Goal: Task Accomplishment & Management: Complete application form

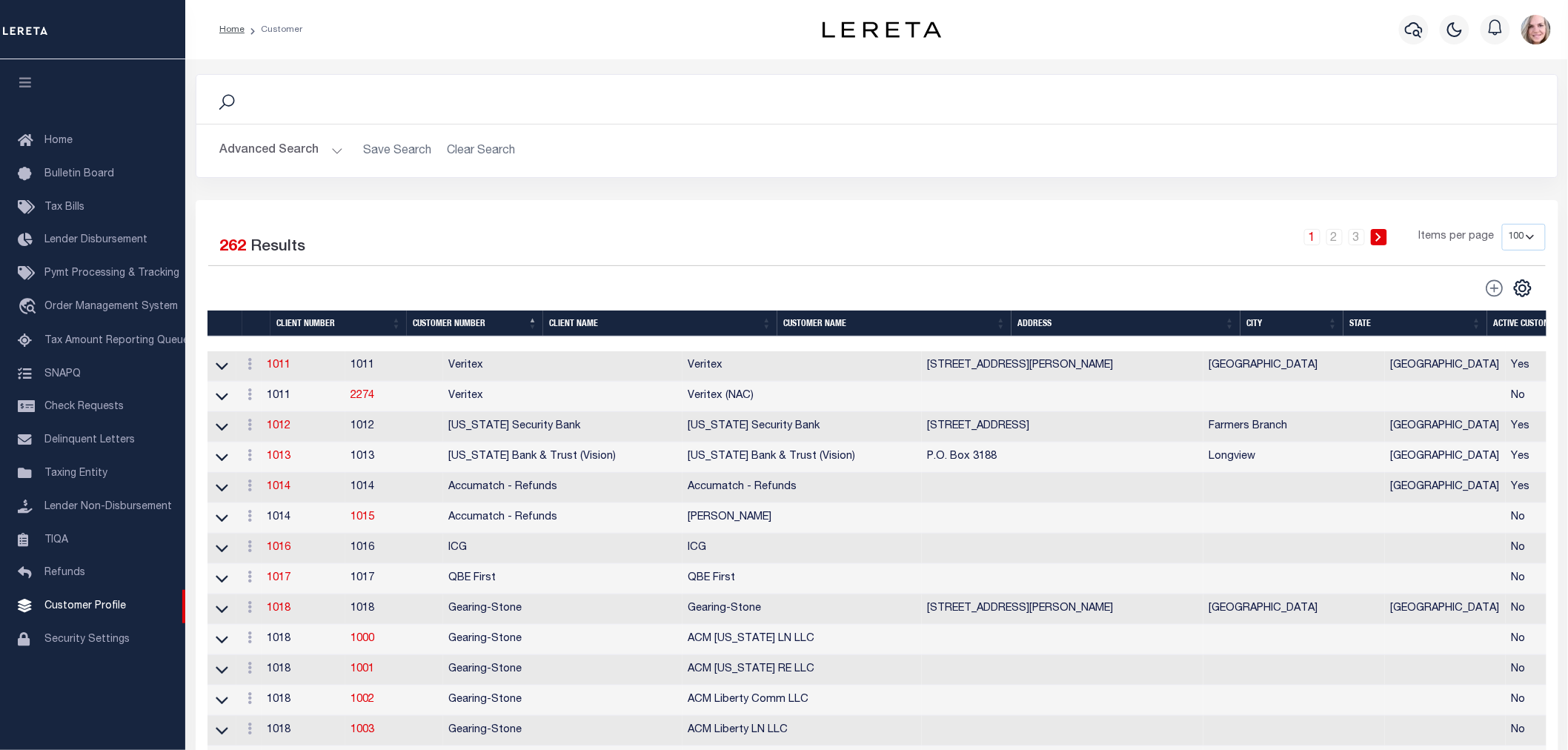
click at [287, 151] on button "Advanced Search" at bounding box center [281, 151] width 123 height 29
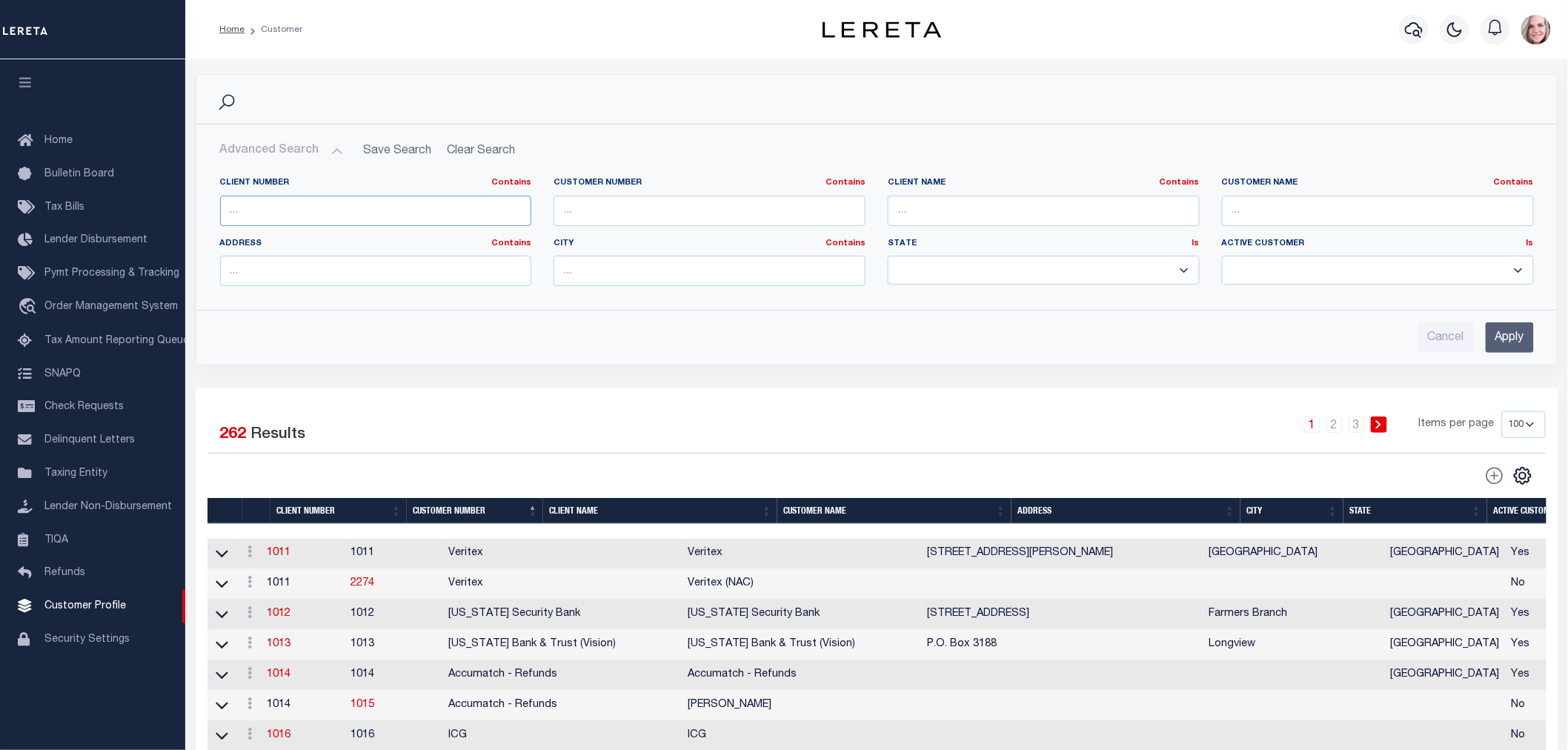
click at [287, 202] on input "text" at bounding box center [376, 211] width 312 height 31
click at [1045, 211] on input "text" at bounding box center [1044, 211] width 312 height 31
type input "renovo"
click at [1514, 336] on input "Apply" at bounding box center [1510, 337] width 48 height 31
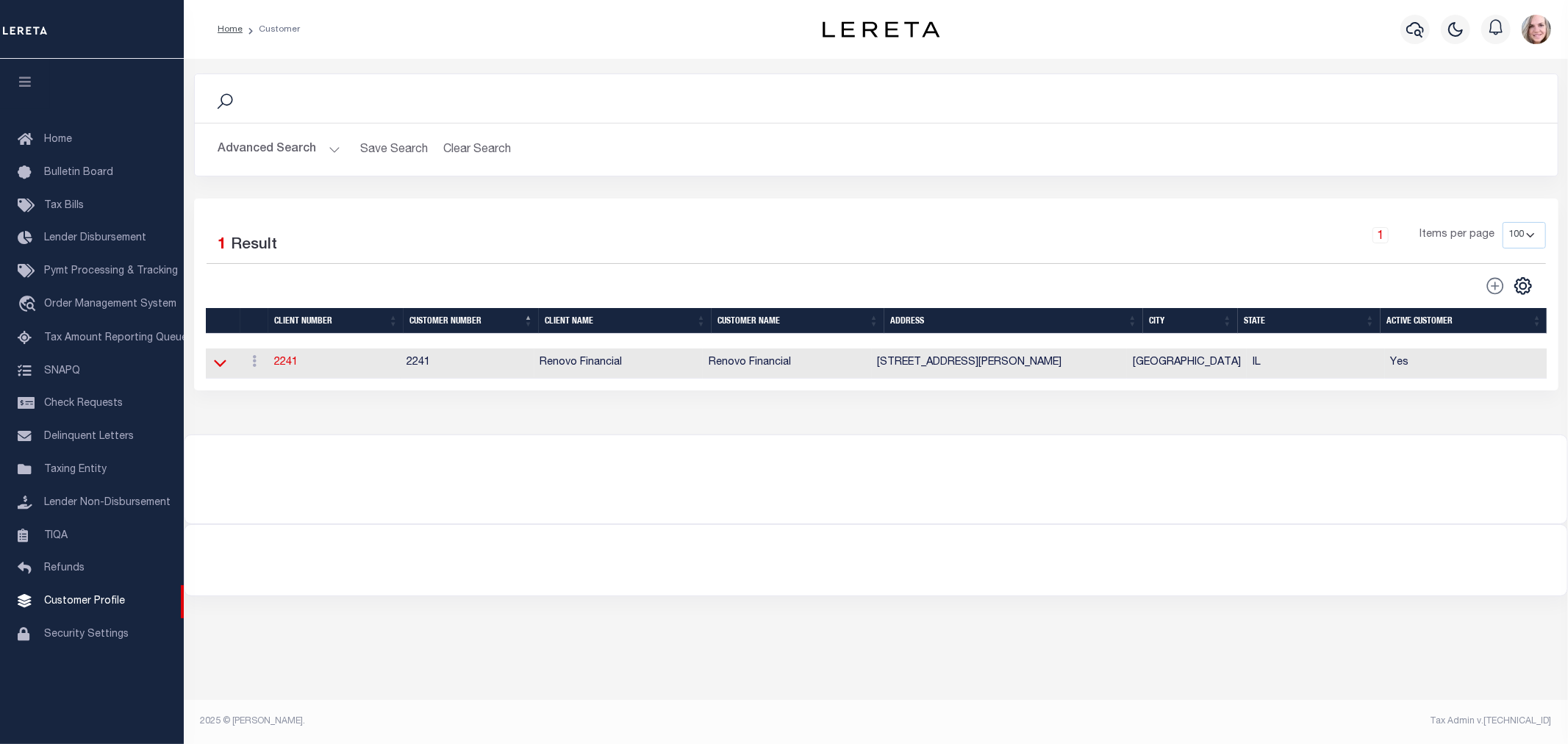
click at [214, 360] on icon at bounding box center [220, 363] width 12 height 15
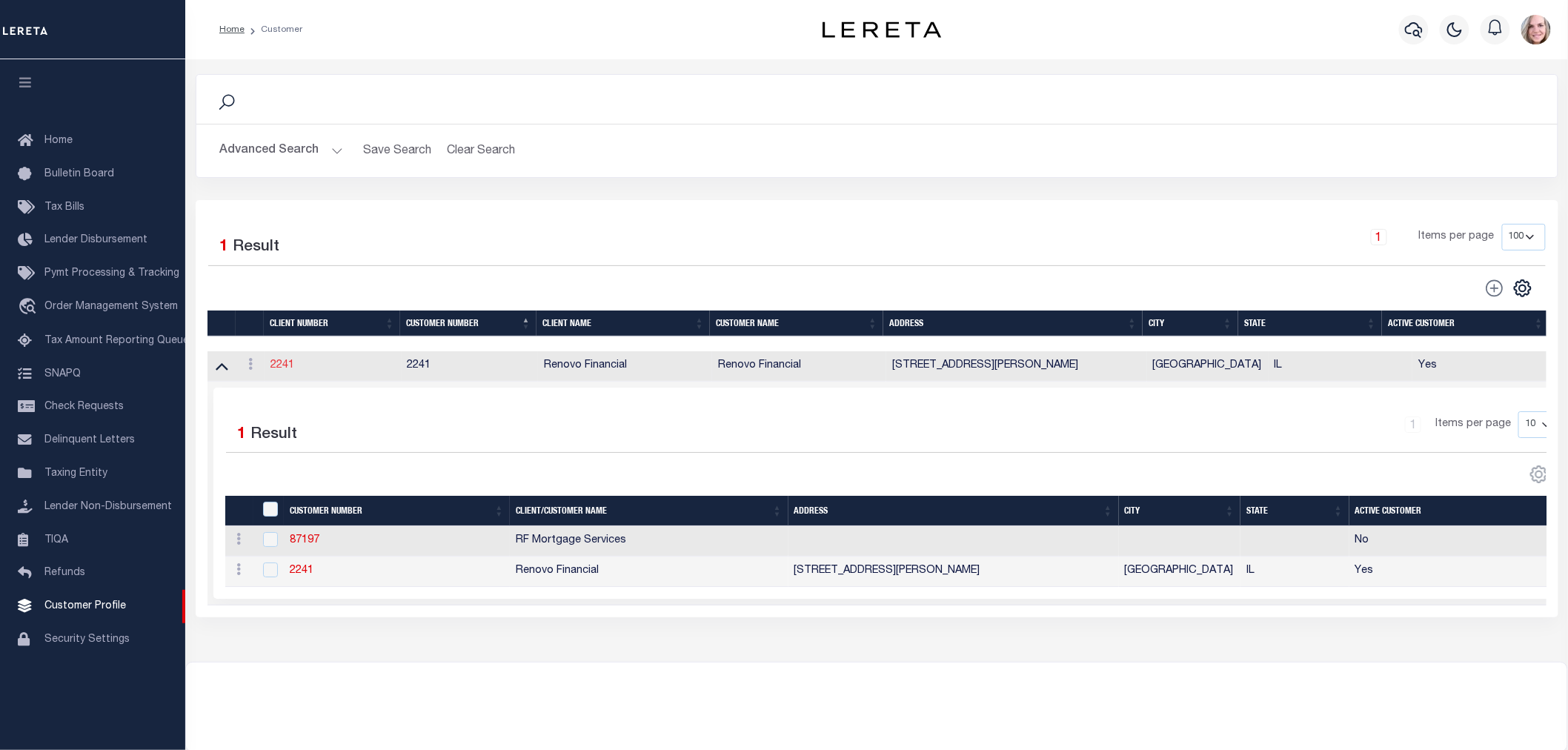
click at [287, 366] on link "2241" at bounding box center [282, 365] width 24 height 10
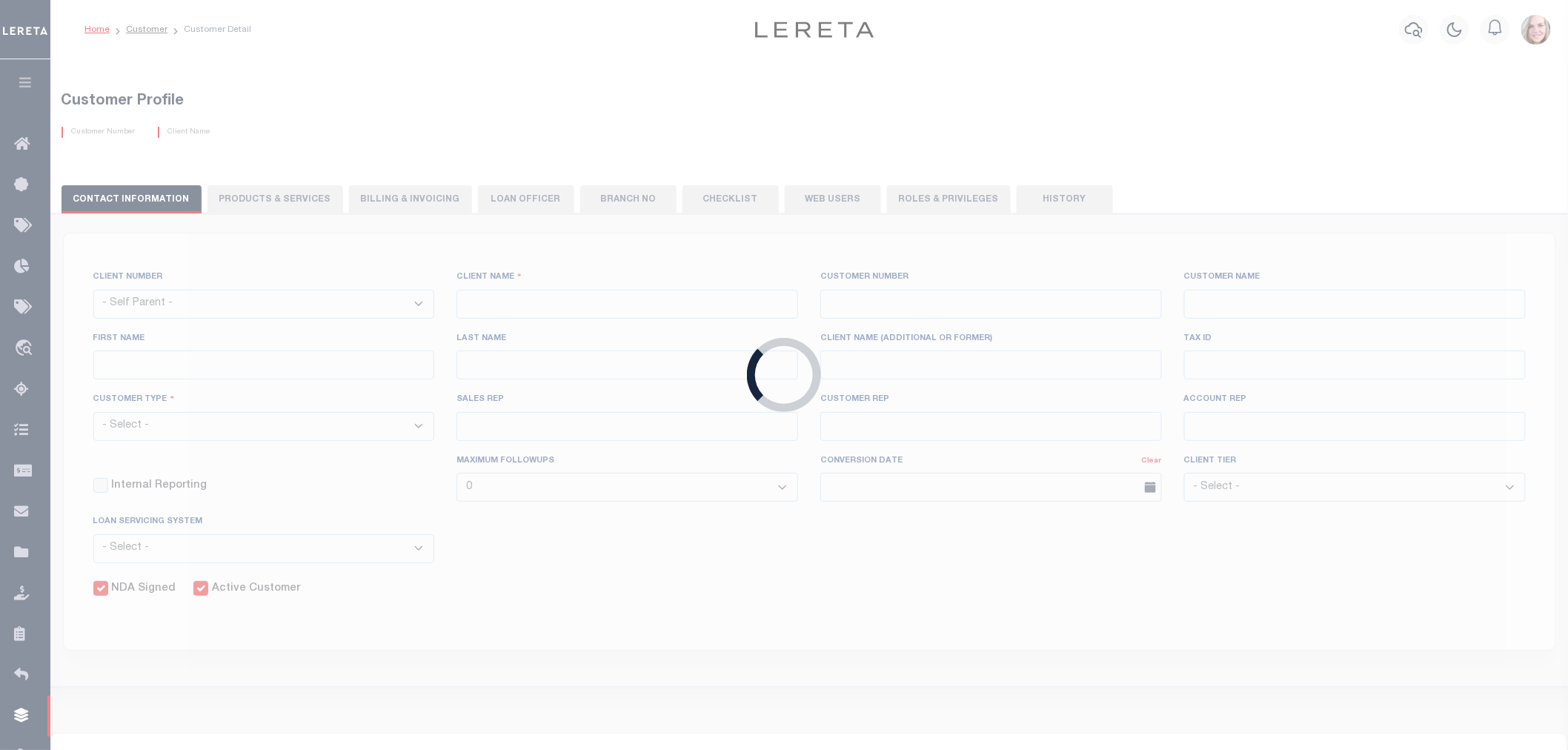
select select
type input "Renovo Financial"
type input "2241"
type input "Renovo Financial"
type input "Steven"
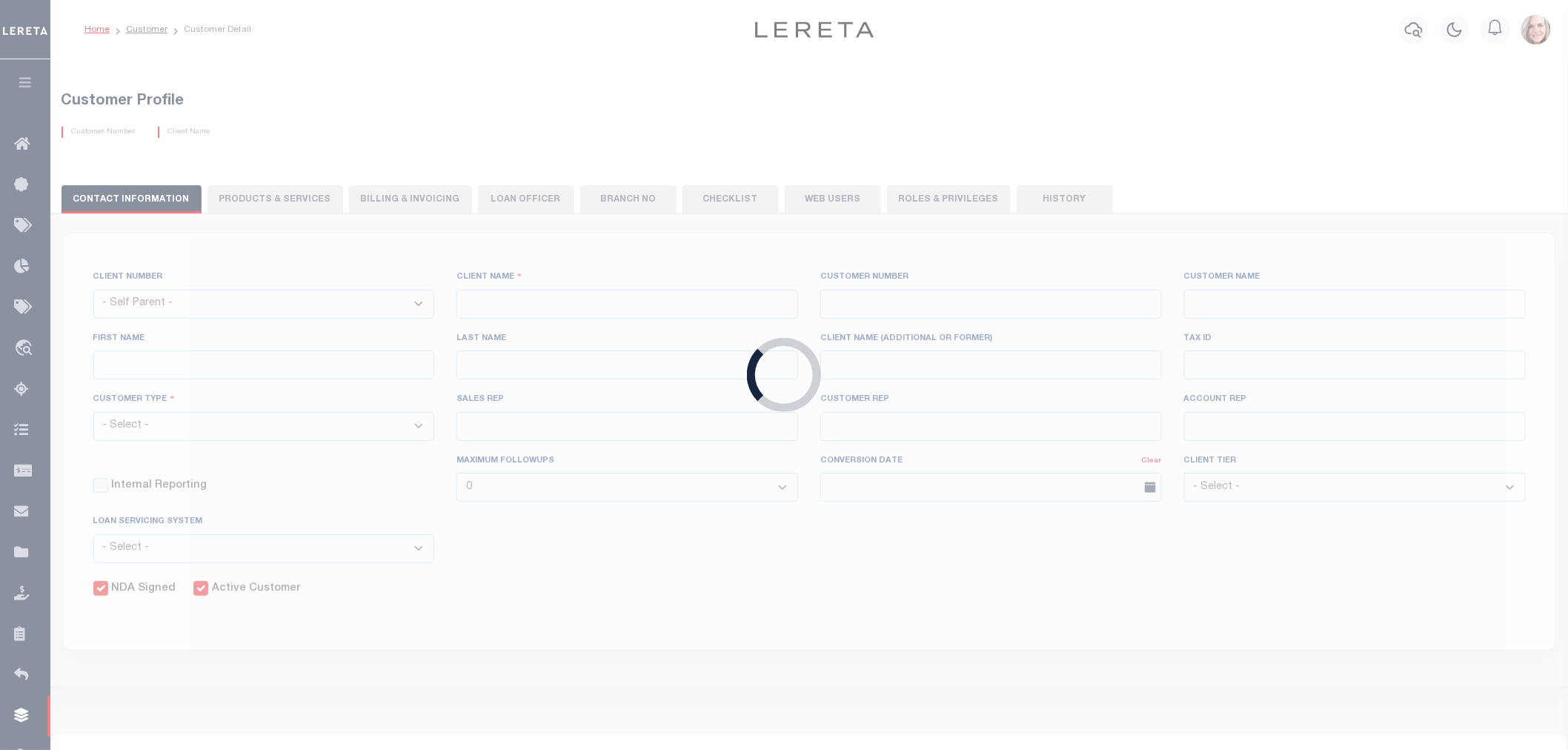
type input "Klemp"
select select "Mixed Portfolio"
type input "Tiffany Stringfellow"
type input "[PERSON_NAME]"
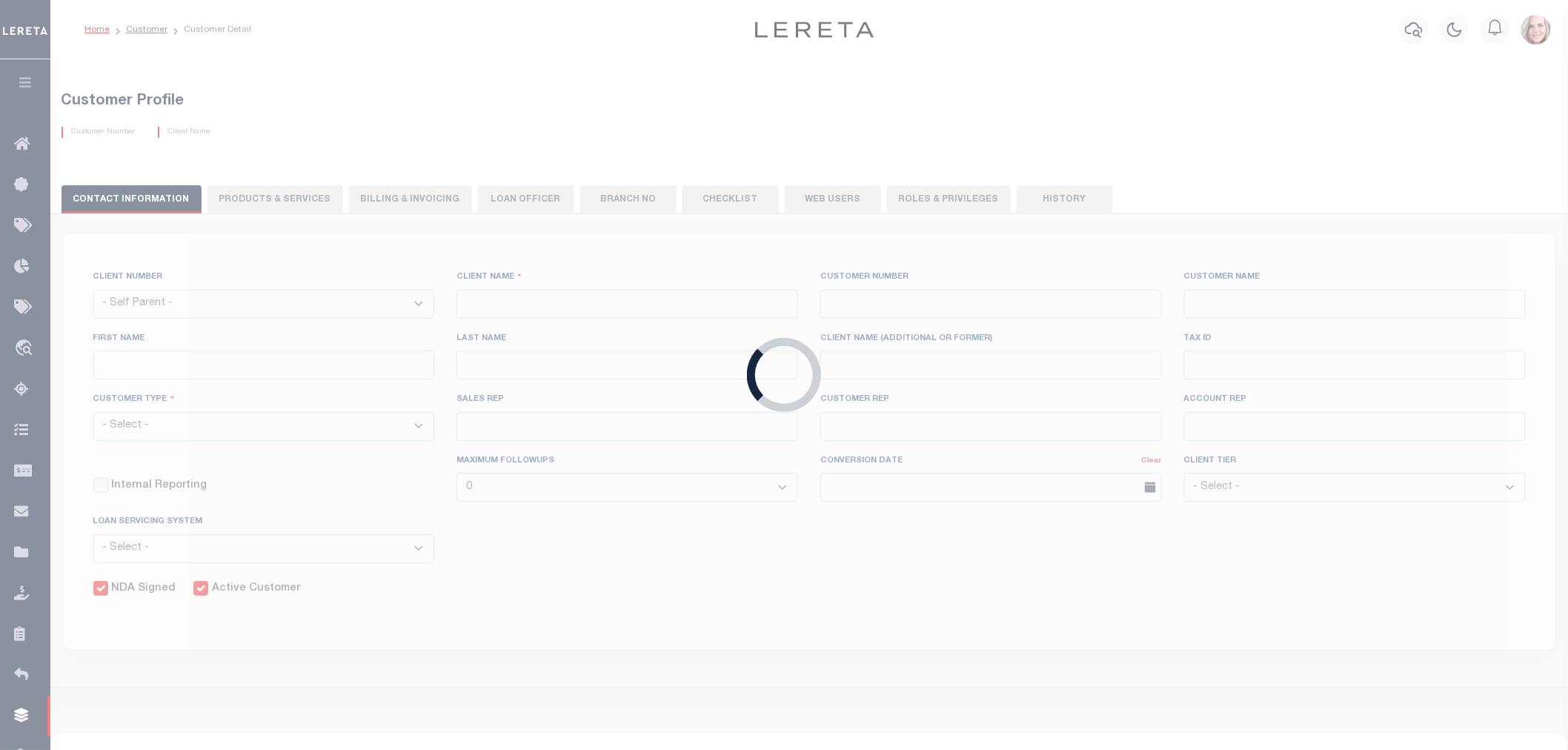
checkbox input "true"
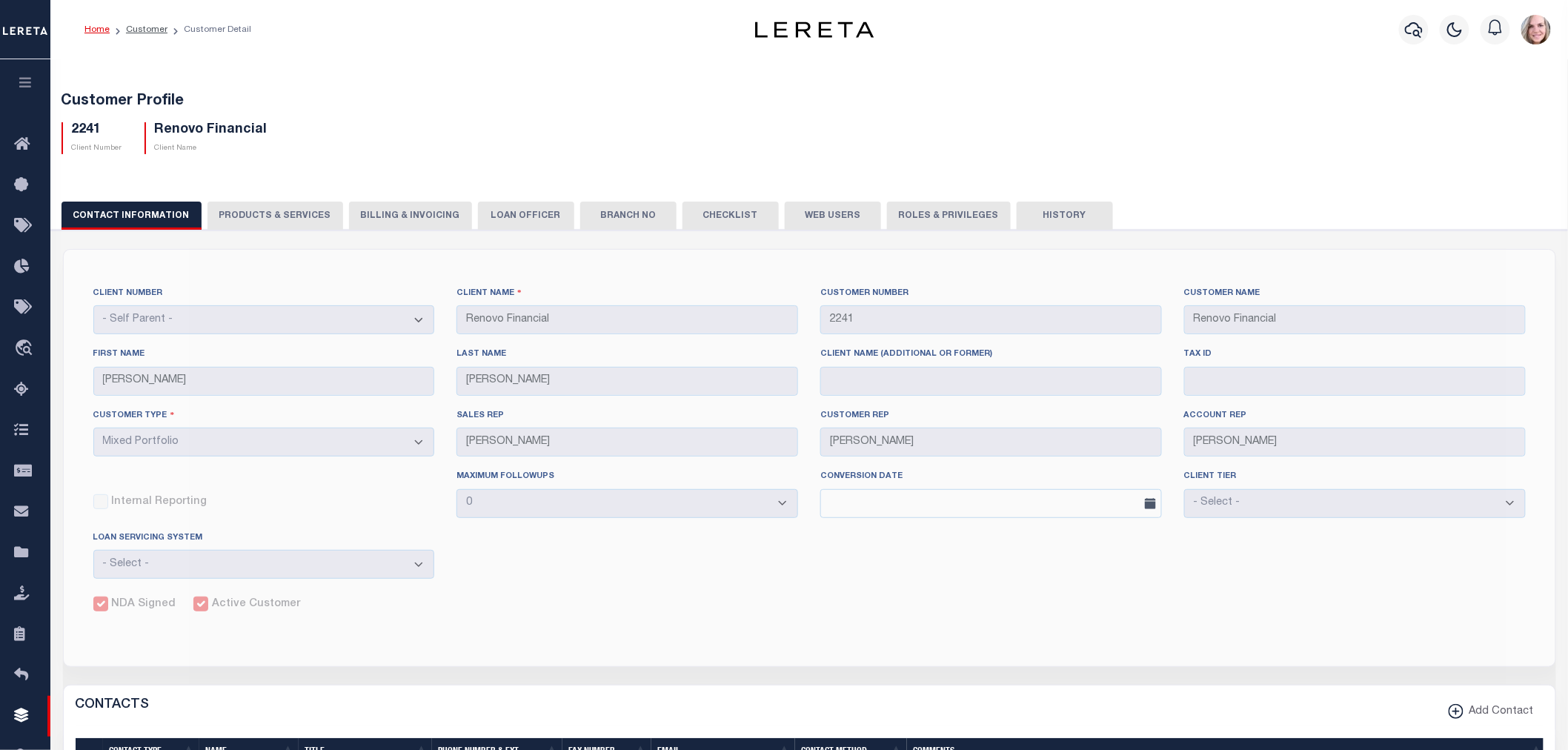
click at [929, 211] on button "Roles & Privileges" at bounding box center [948, 215] width 124 height 28
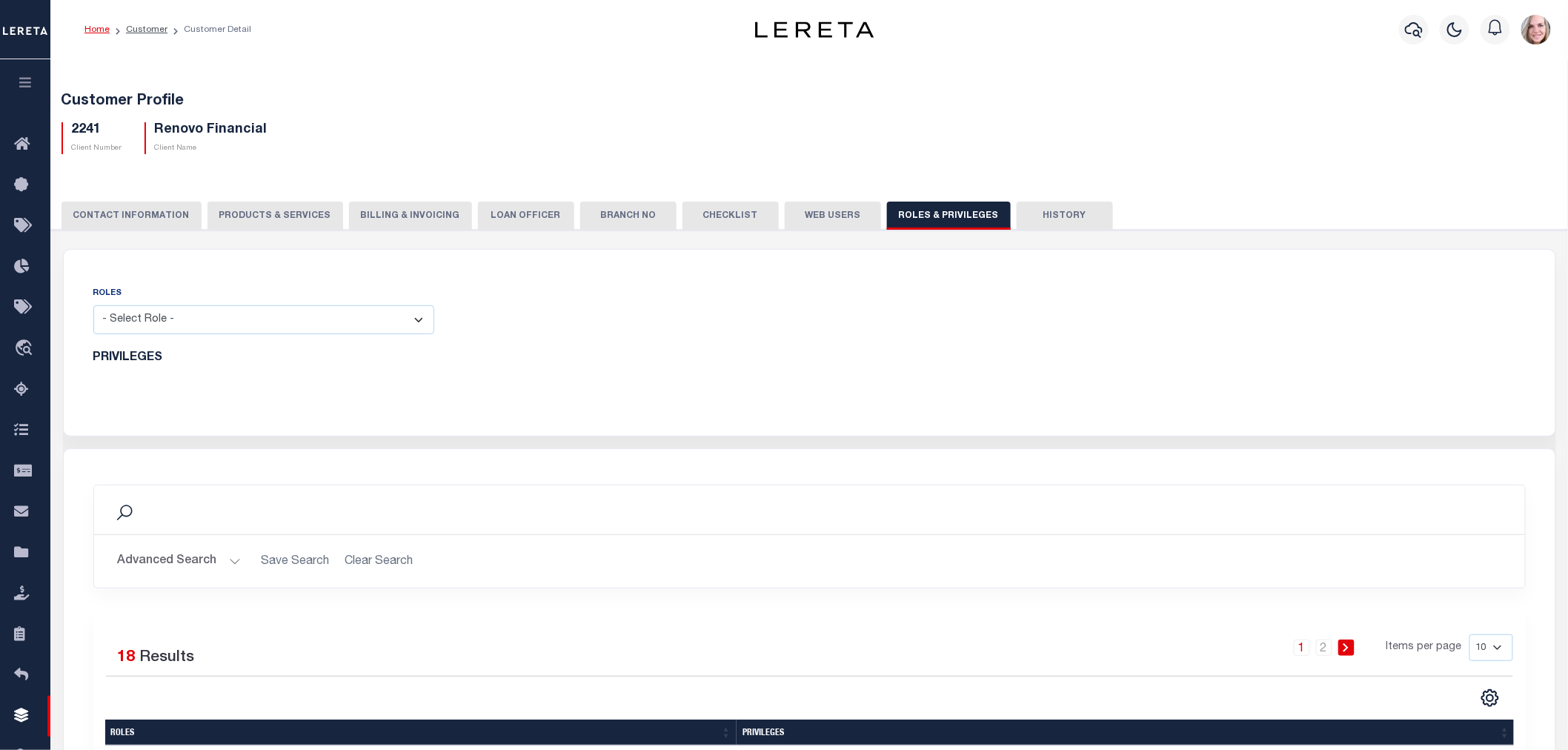
click at [812, 213] on button "Web Users" at bounding box center [832, 215] width 96 height 28
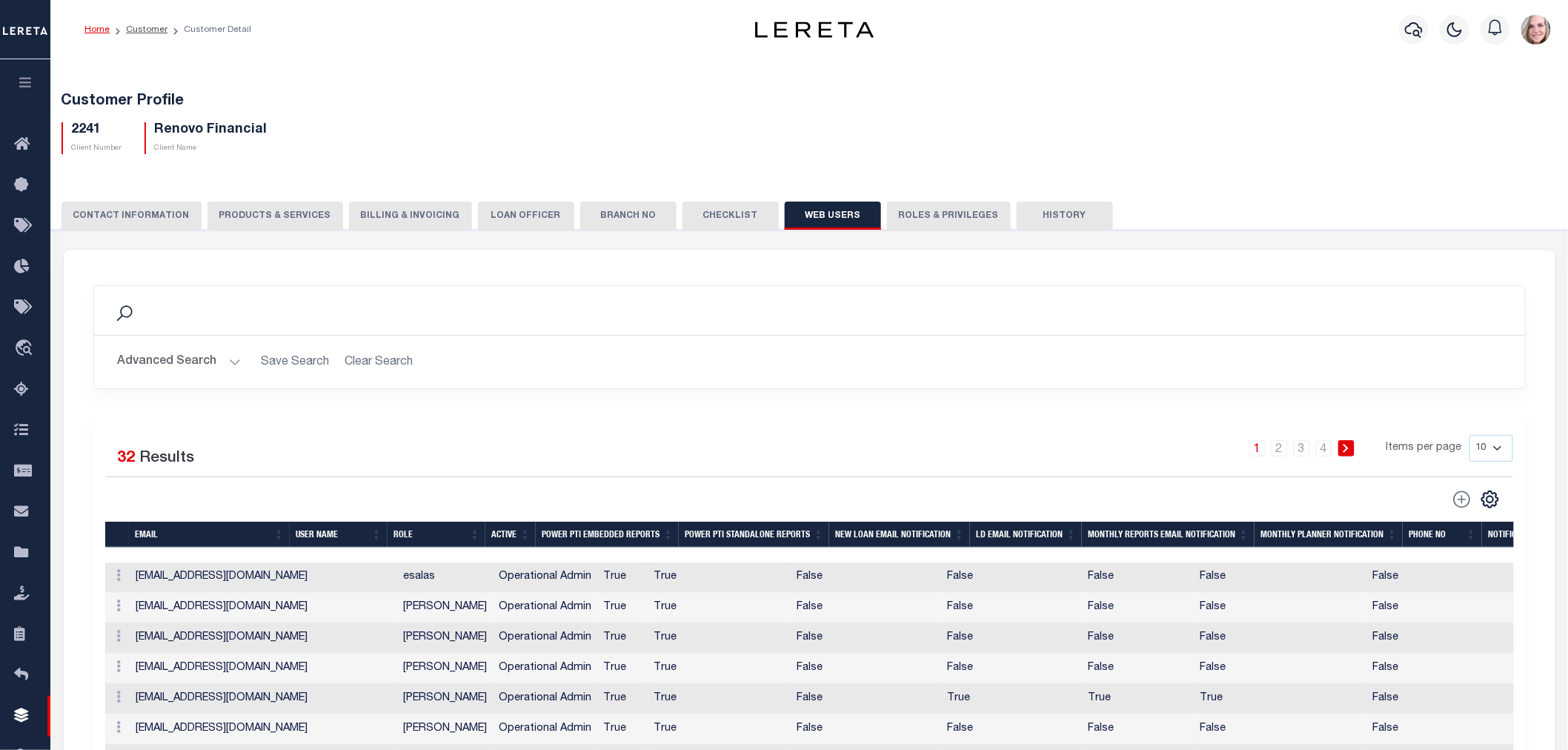
scroll to position [247, 0]
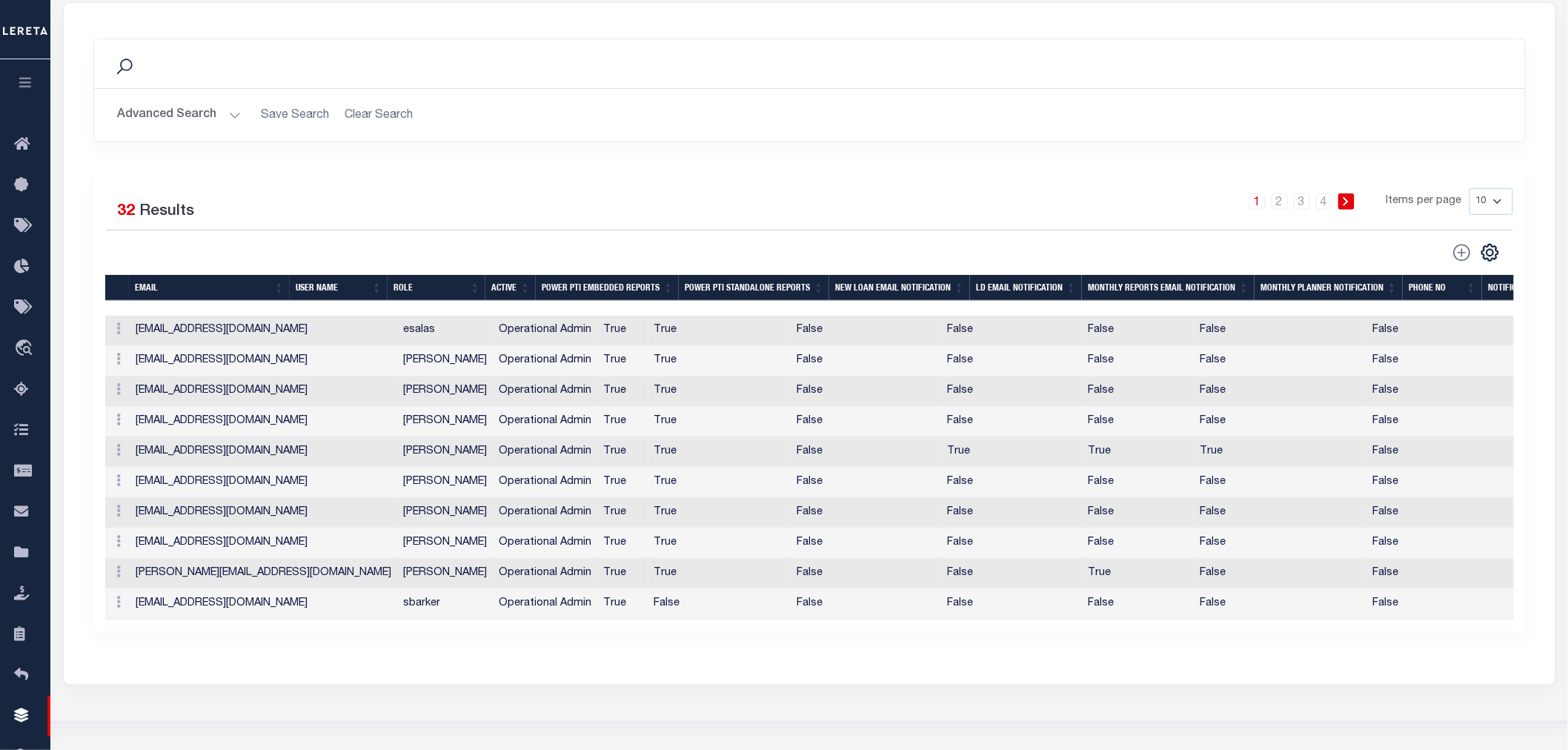
click at [211, 105] on button "Advanced Search" at bounding box center [179, 115] width 123 height 29
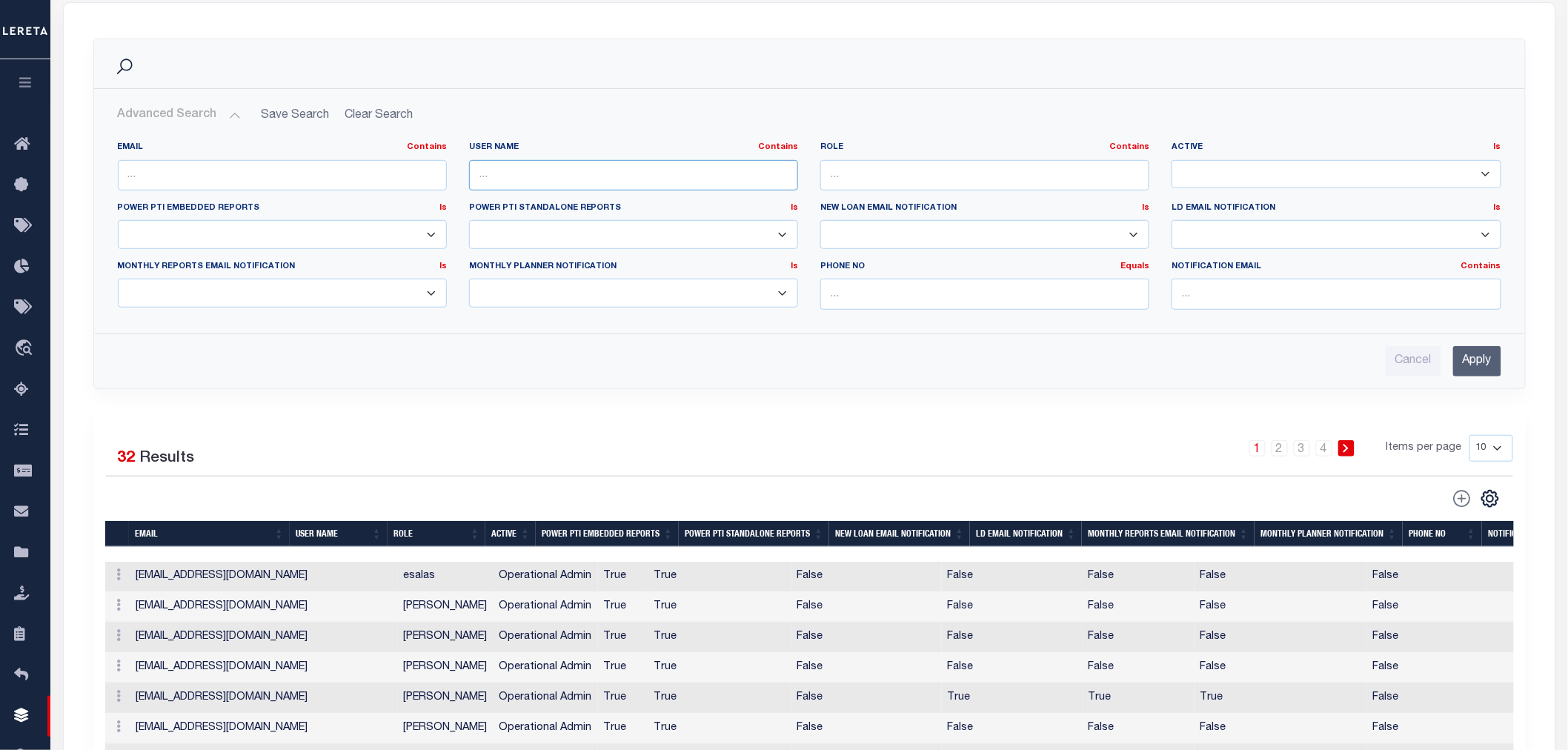
click at [560, 178] on input "text" at bounding box center [633, 175] width 329 height 31
type input "[PERSON_NAME]"
click at [1486, 369] on input "Apply" at bounding box center [1477, 361] width 48 height 31
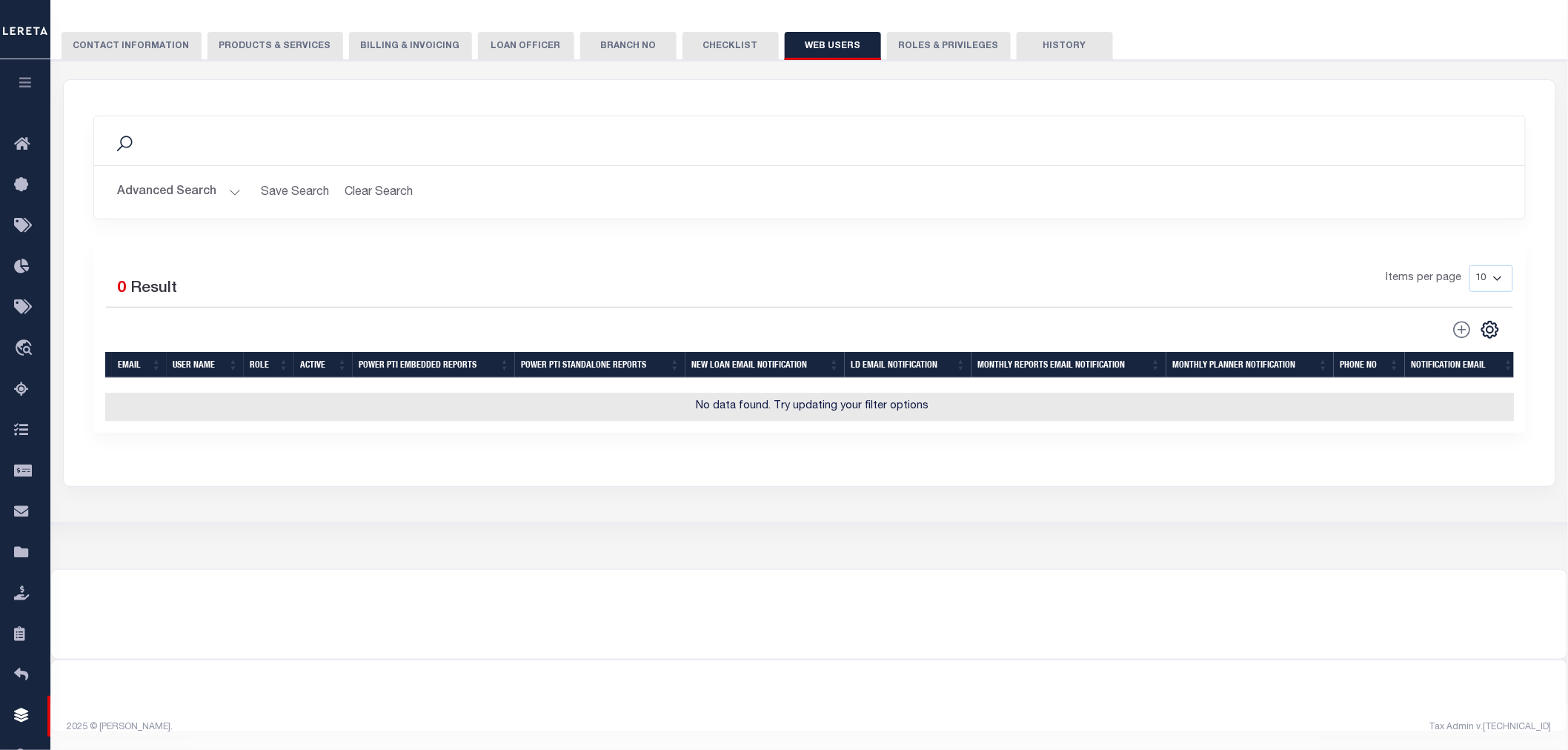
scroll to position [181, 0]
click at [209, 178] on button "Advanced Search" at bounding box center [179, 192] width 123 height 29
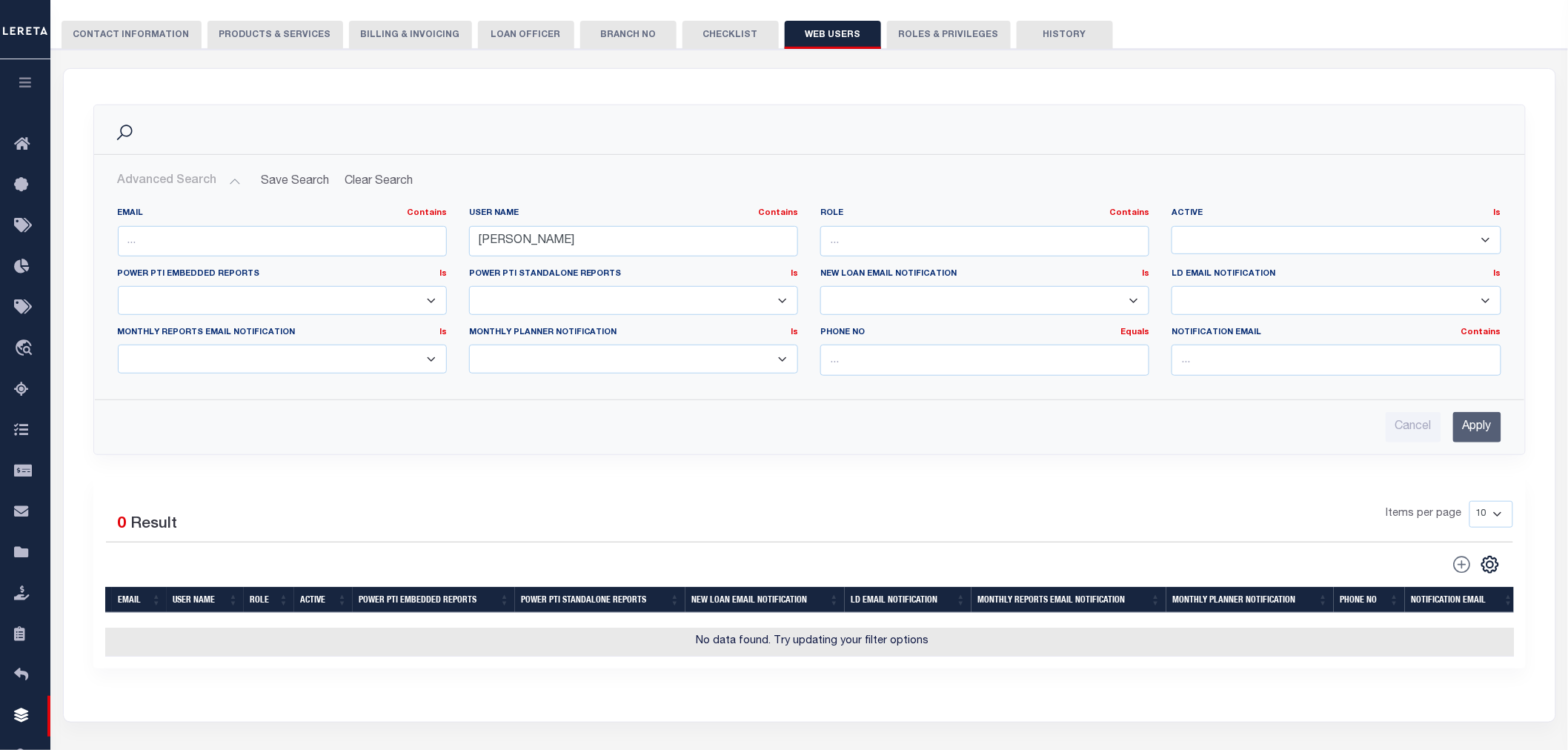
click at [141, 25] on button "CONTACT INFORMATION" at bounding box center [131, 35] width 140 height 28
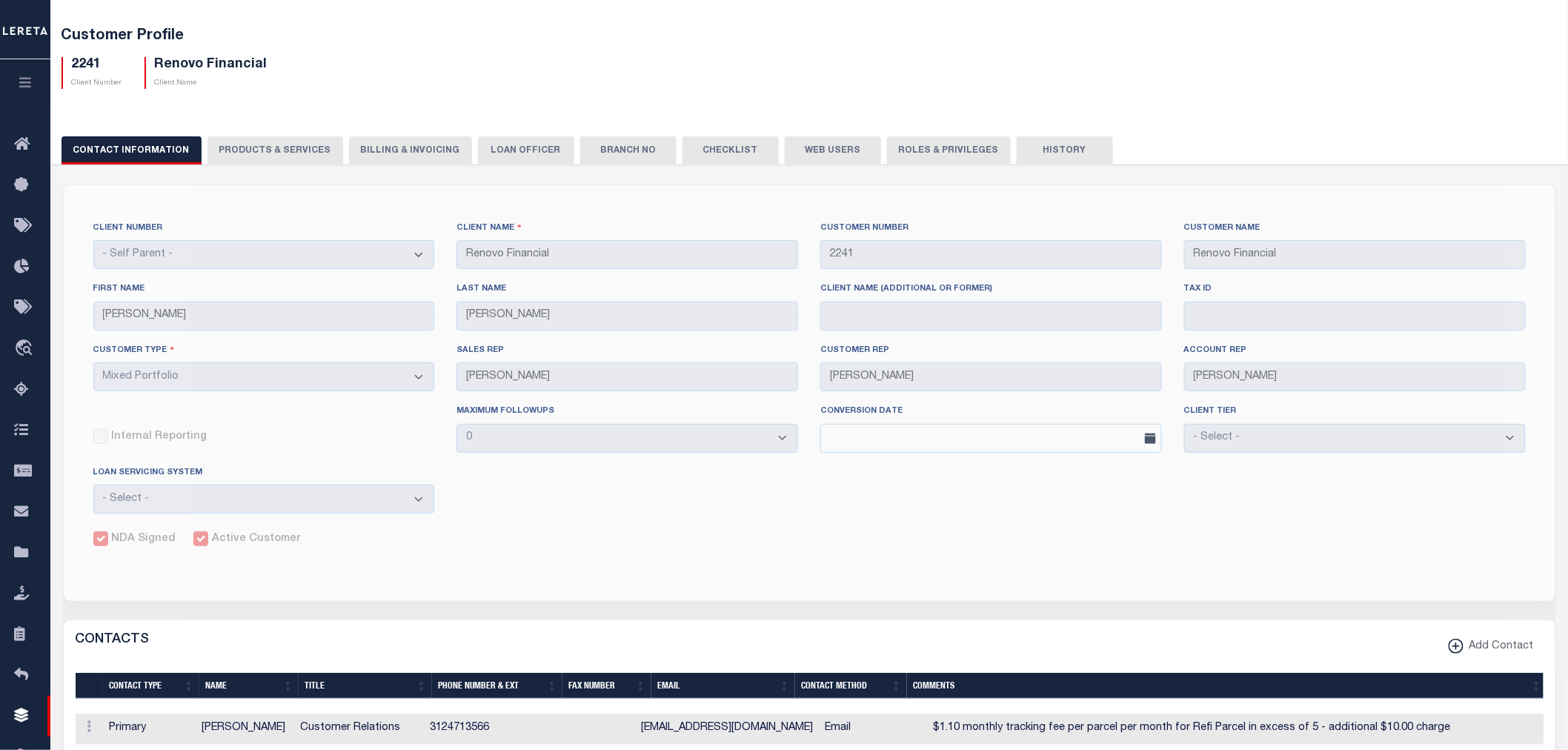
scroll to position [0, 0]
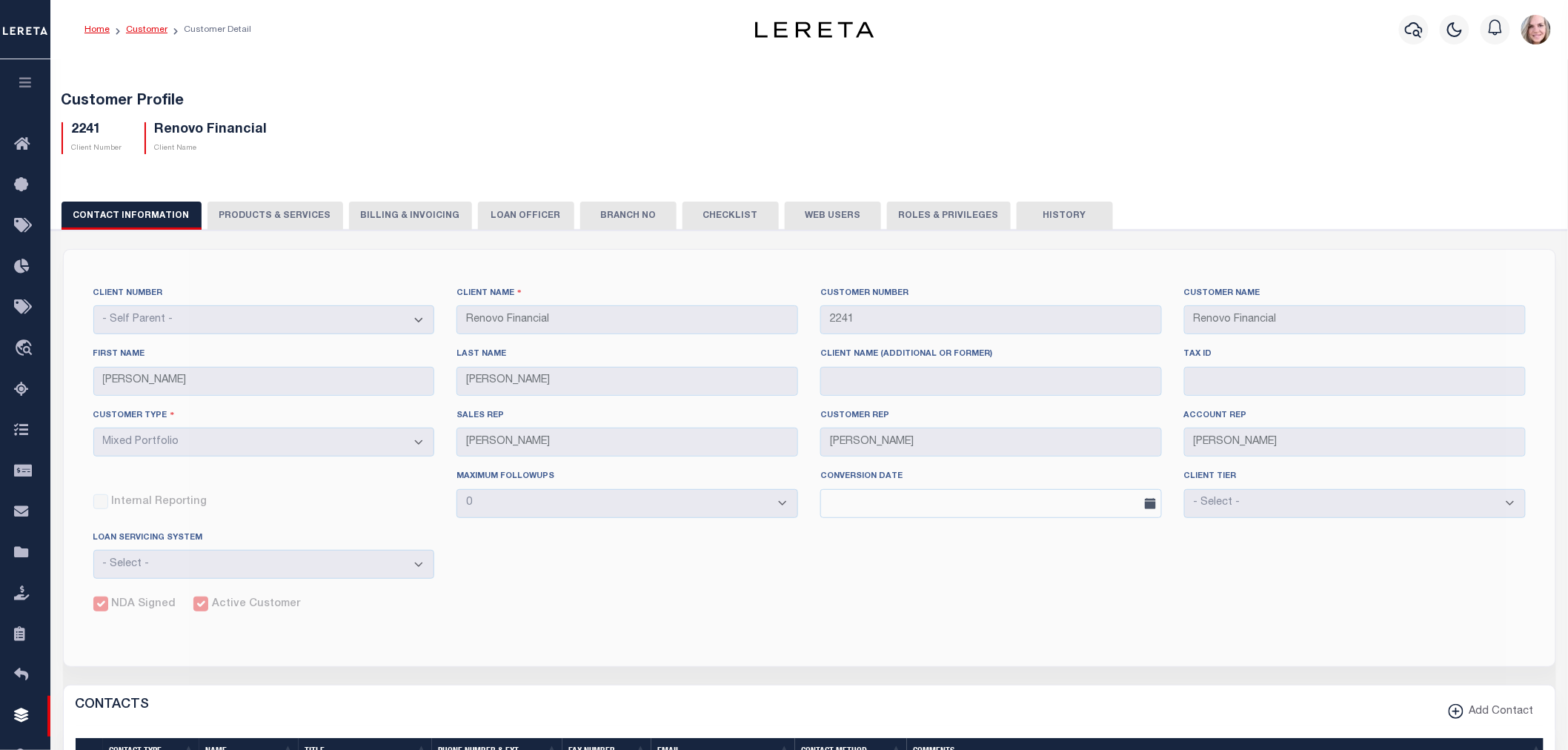
click at [144, 31] on link "Customer" at bounding box center [147, 30] width 42 height 9
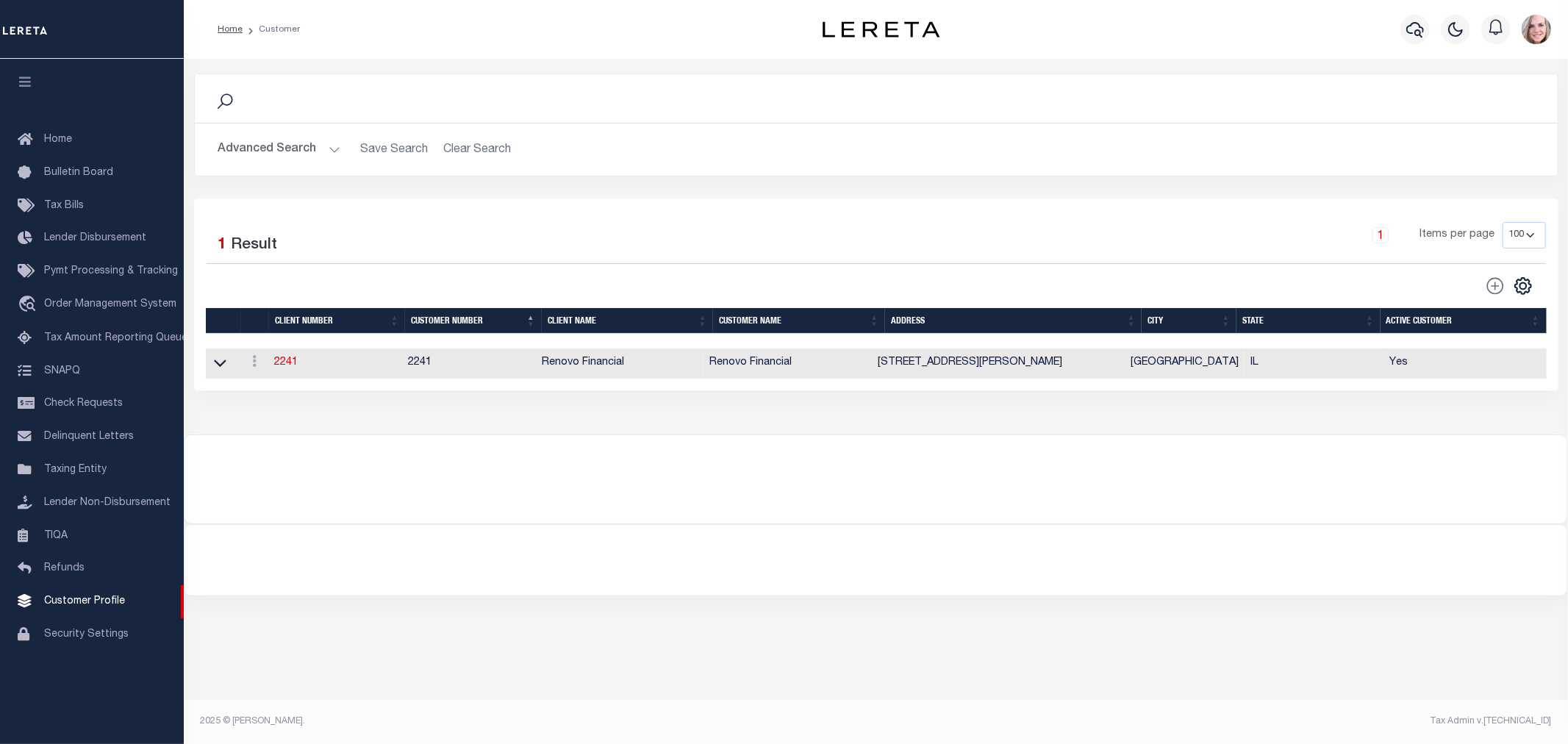
click at [274, 156] on button "Advanced Search" at bounding box center [279, 149] width 122 height 29
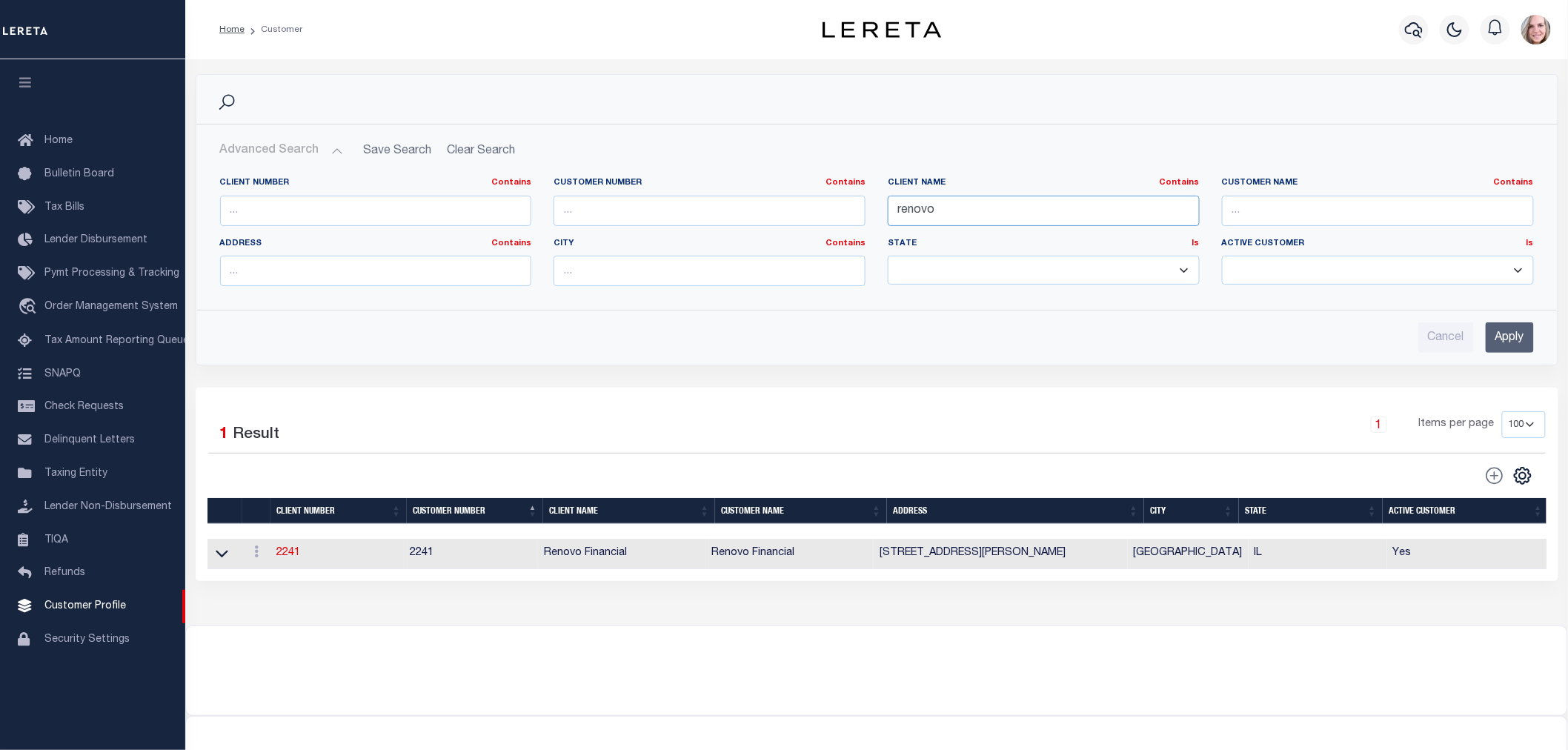
click at [988, 215] on input "renovo" at bounding box center [1044, 211] width 312 height 31
click at [985, 214] on input "renovo" at bounding box center [1044, 211] width 312 height 31
type input "g"
click at [1225, 353] on div "Advanced Search Save Search Clear Search CustomerSearchGridWrapper_dynamictable…" at bounding box center [877, 244] width 1361 height 240
click at [1510, 337] on input "Apply" at bounding box center [1510, 337] width 48 height 31
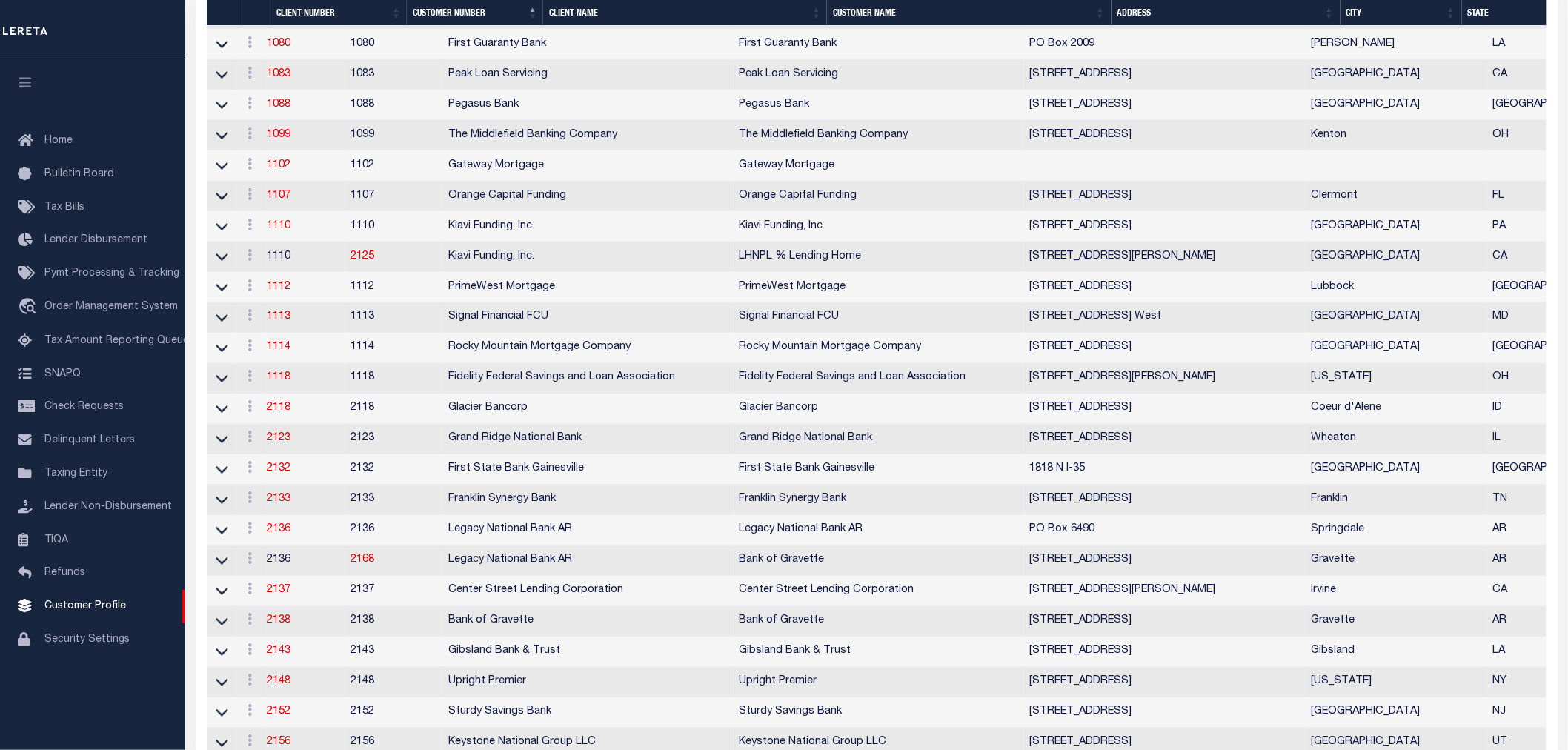
scroll to position [905, 0]
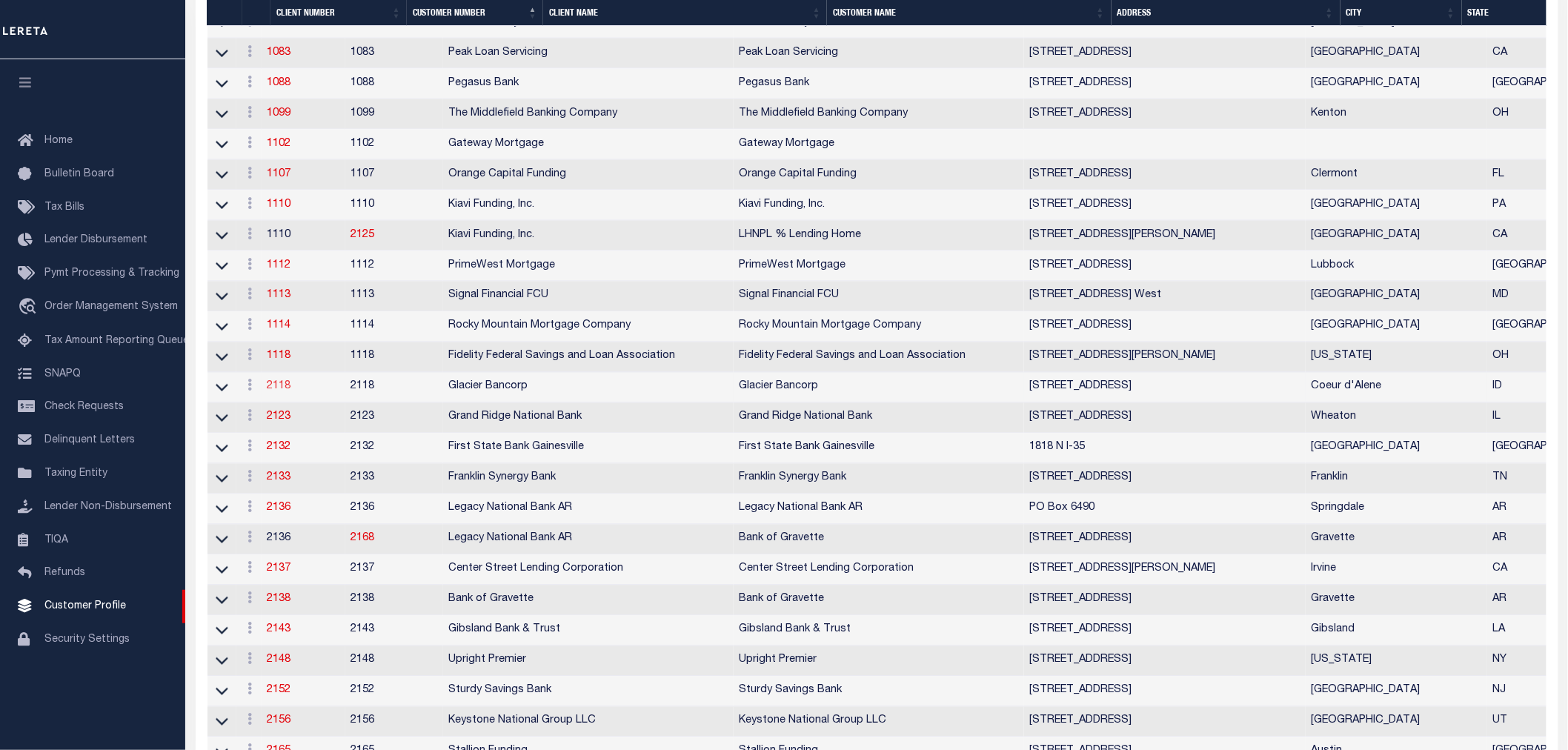
click at [284, 391] on link "2118" at bounding box center [279, 387] width 24 height 10
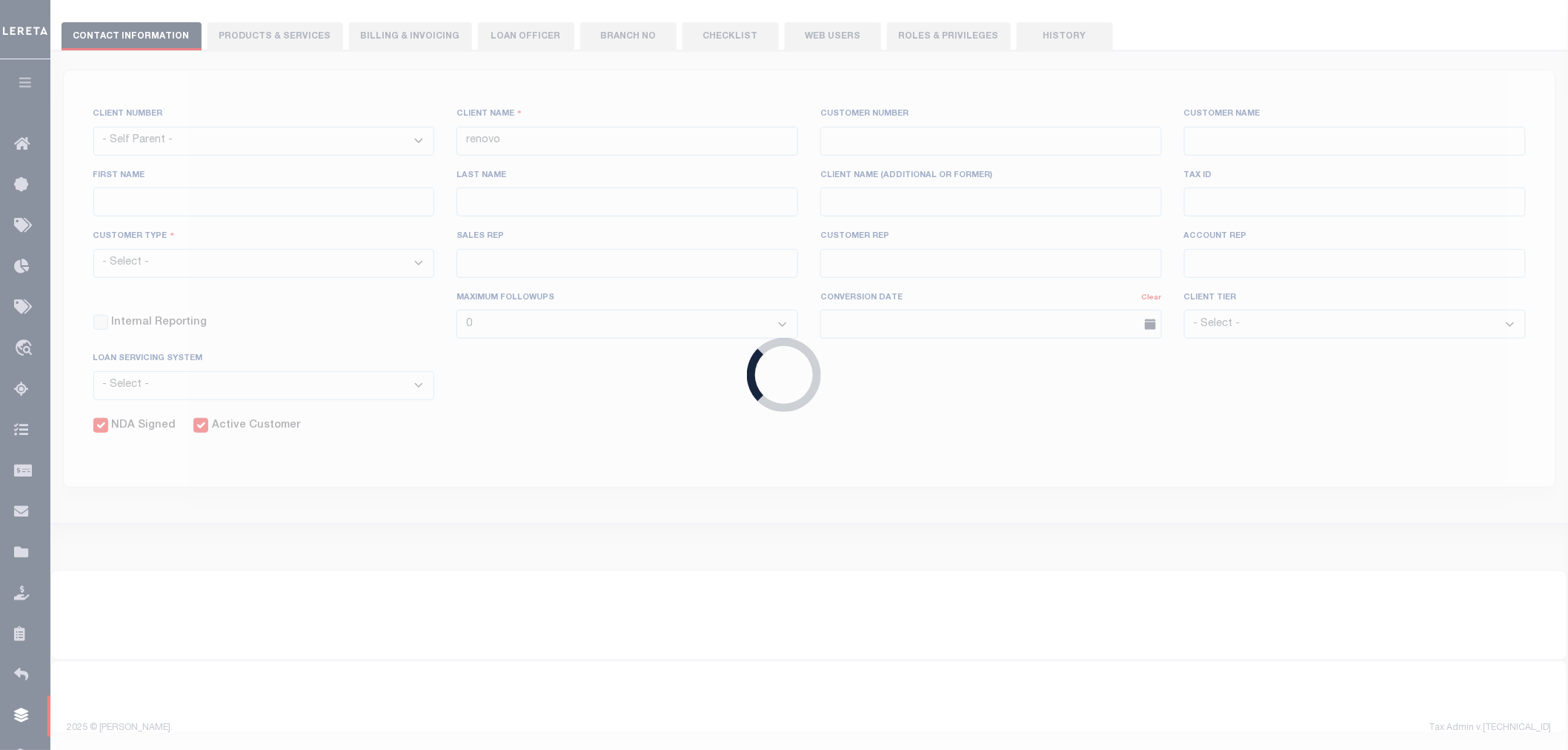
select select
type input "Glacier Bancorp"
type input "2118"
type input "Glacier Bancorp"
type input "[PERSON_NAME]"
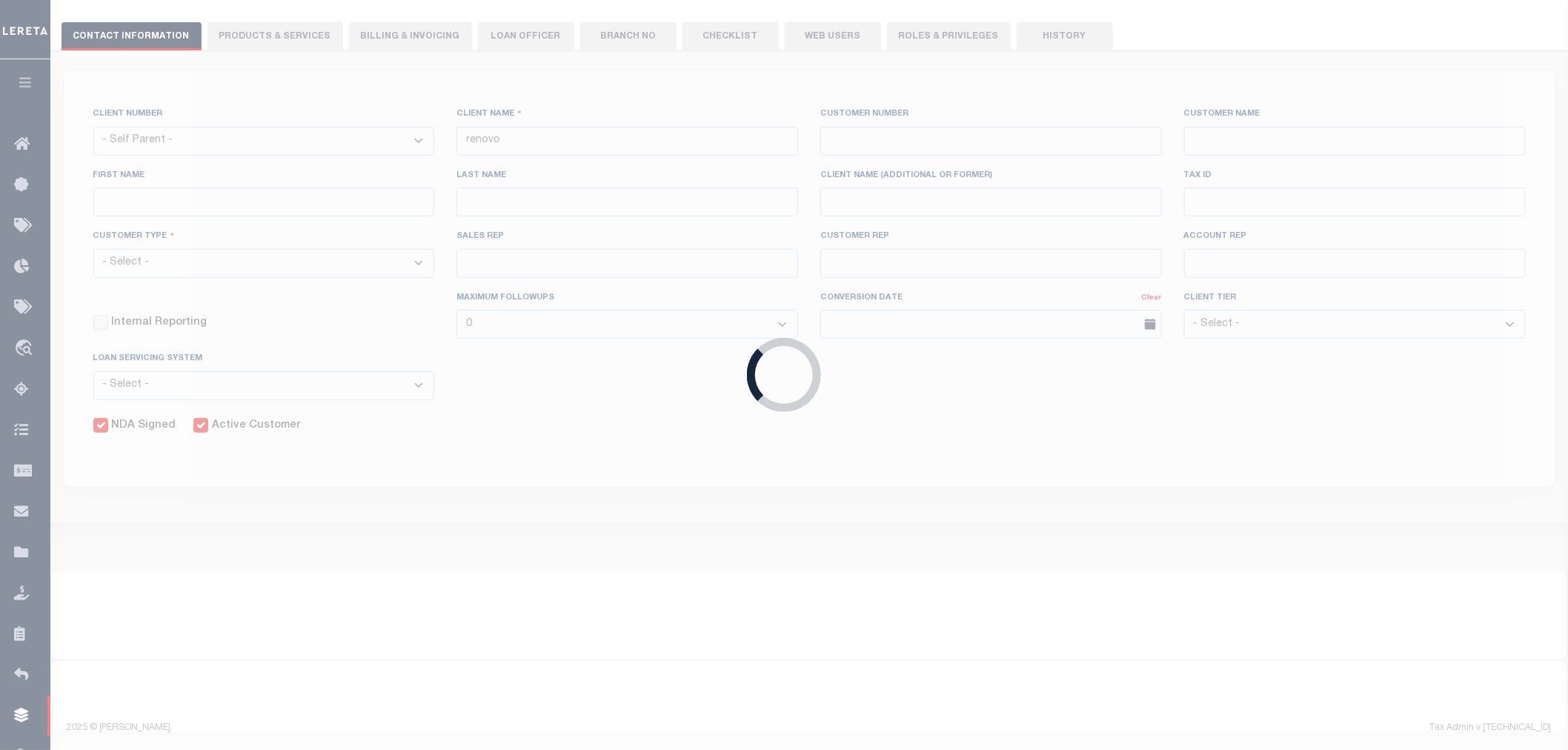
type input "[PERSON_NAME]"
select select "Residential"
type input "[PERSON_NAME]"
select select "JHS"
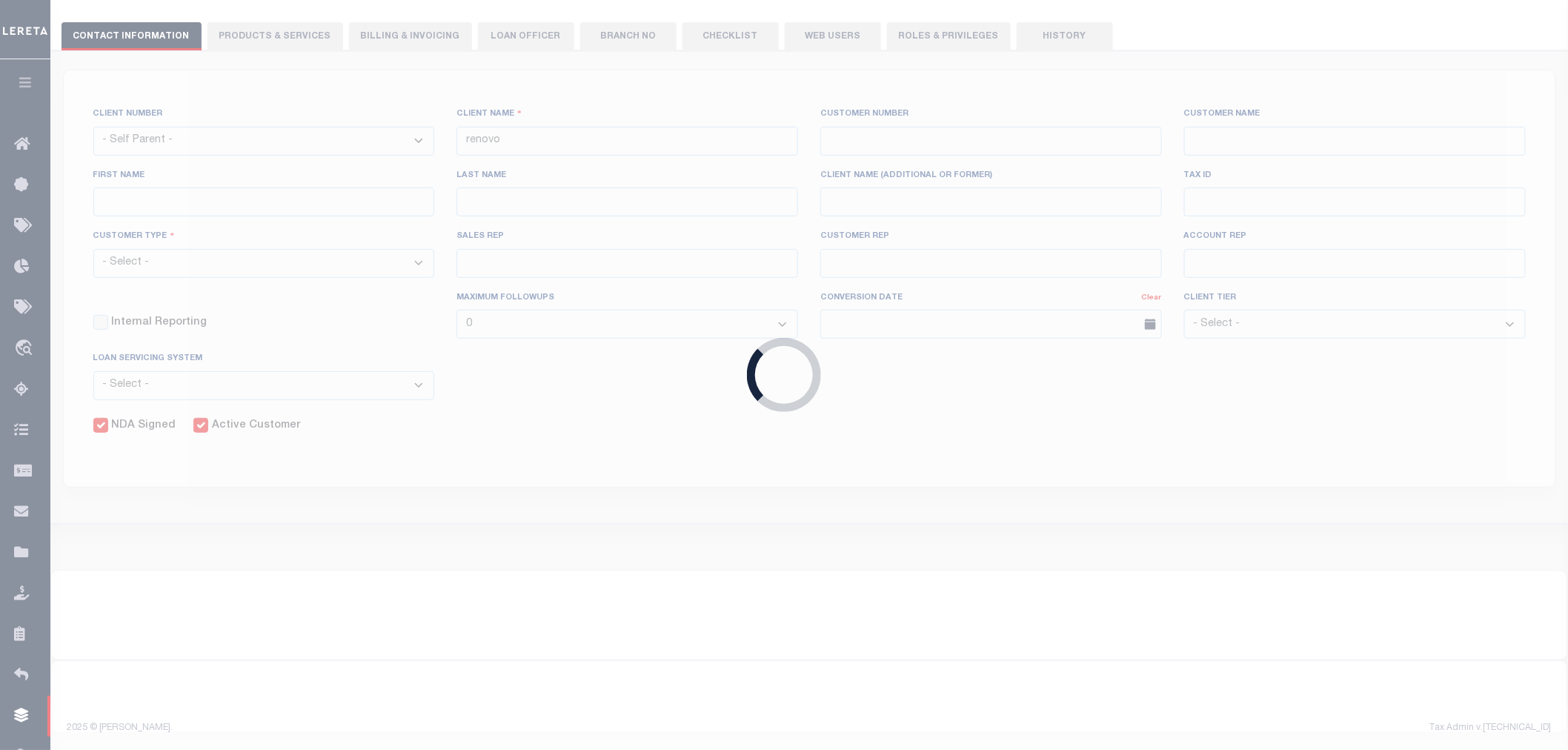
checkbox input "true"
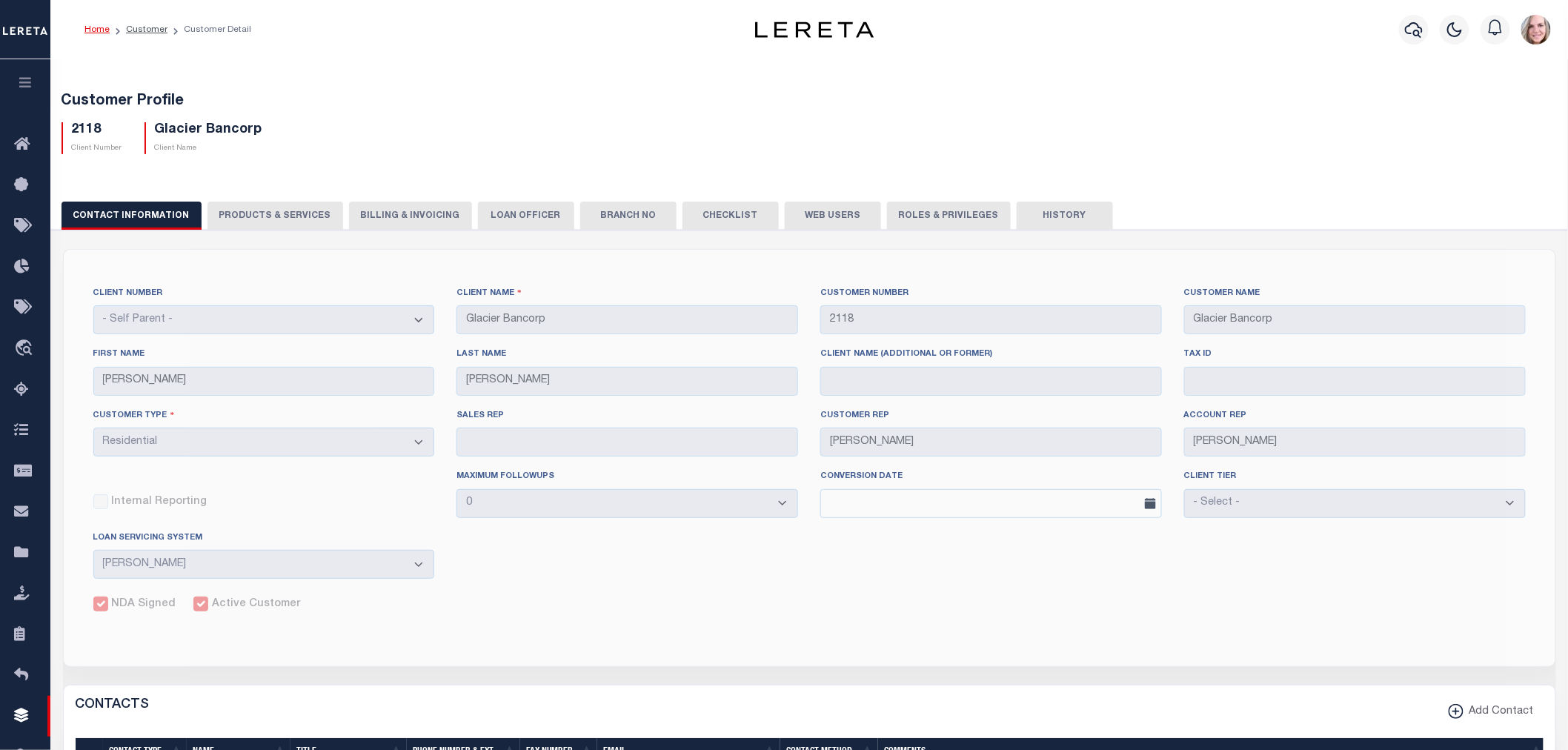
click at [835, 216] on button "Web Users" at bounding box center [832, 215] width 96 height 28
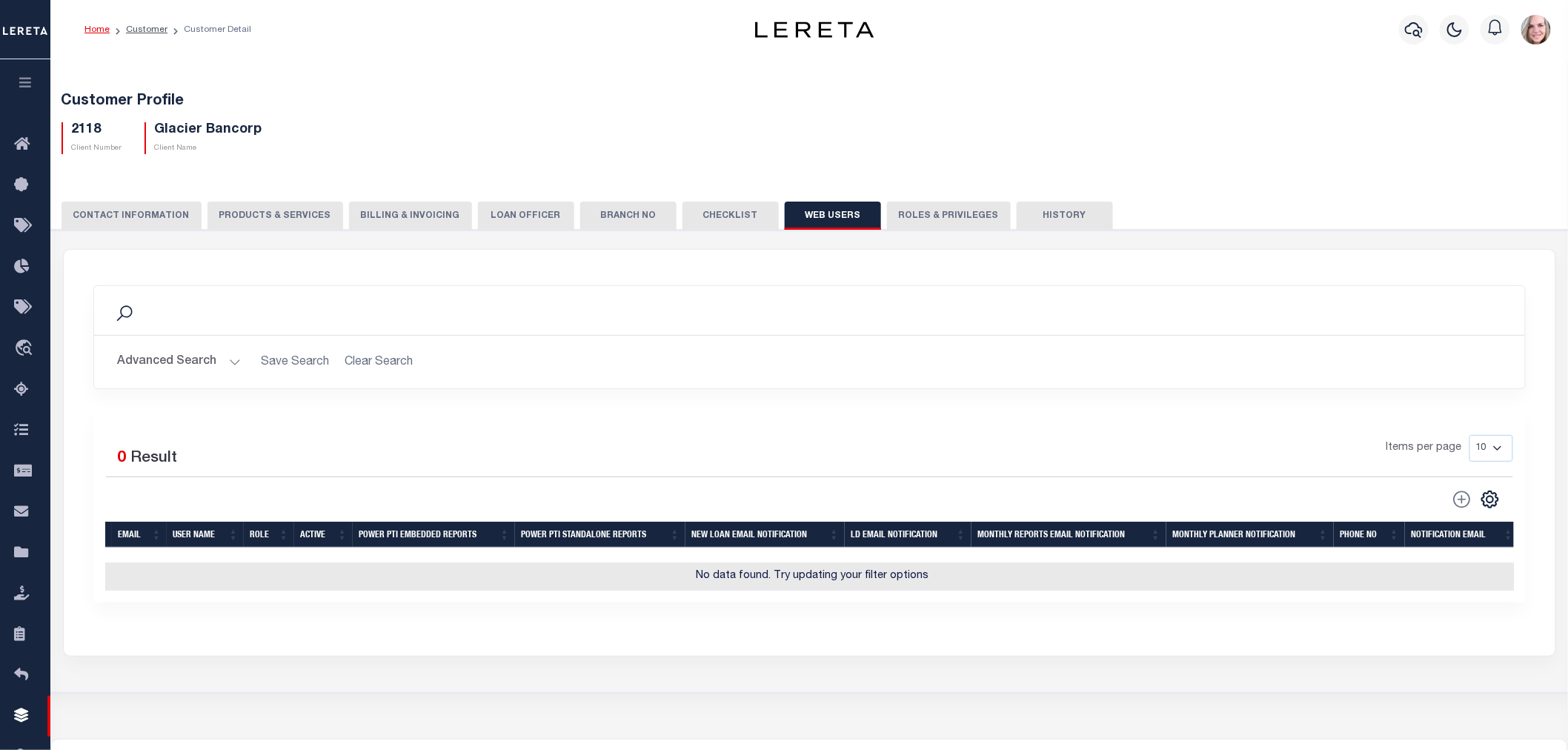
click at [169, 217] on button "CONTACT INFORMATION" at bounding box center [131, 215] width 140 height 28
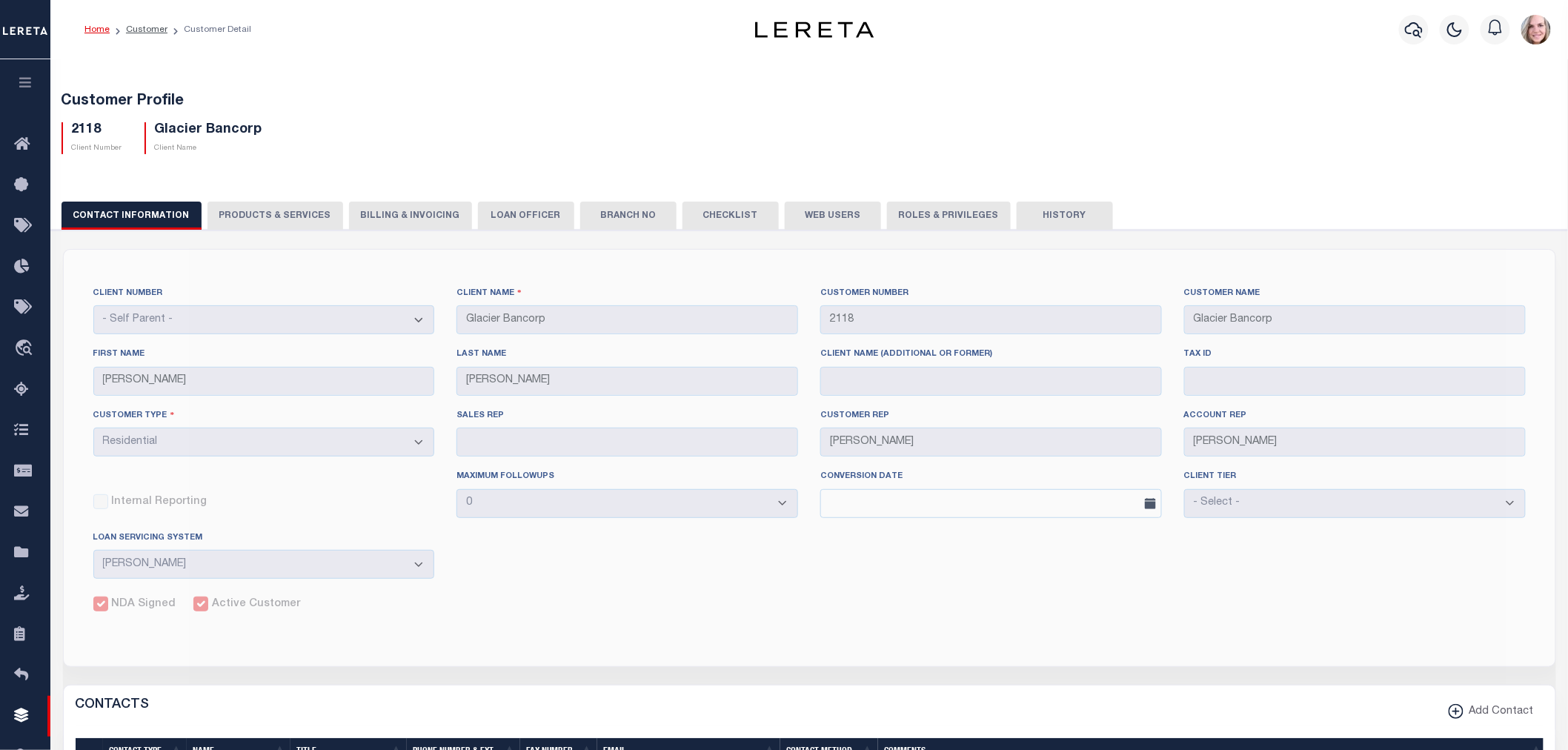
click at [218, 216] on button "PRODUCTS & SERVICES" at bounding box center [275, 215] width 135 height 28
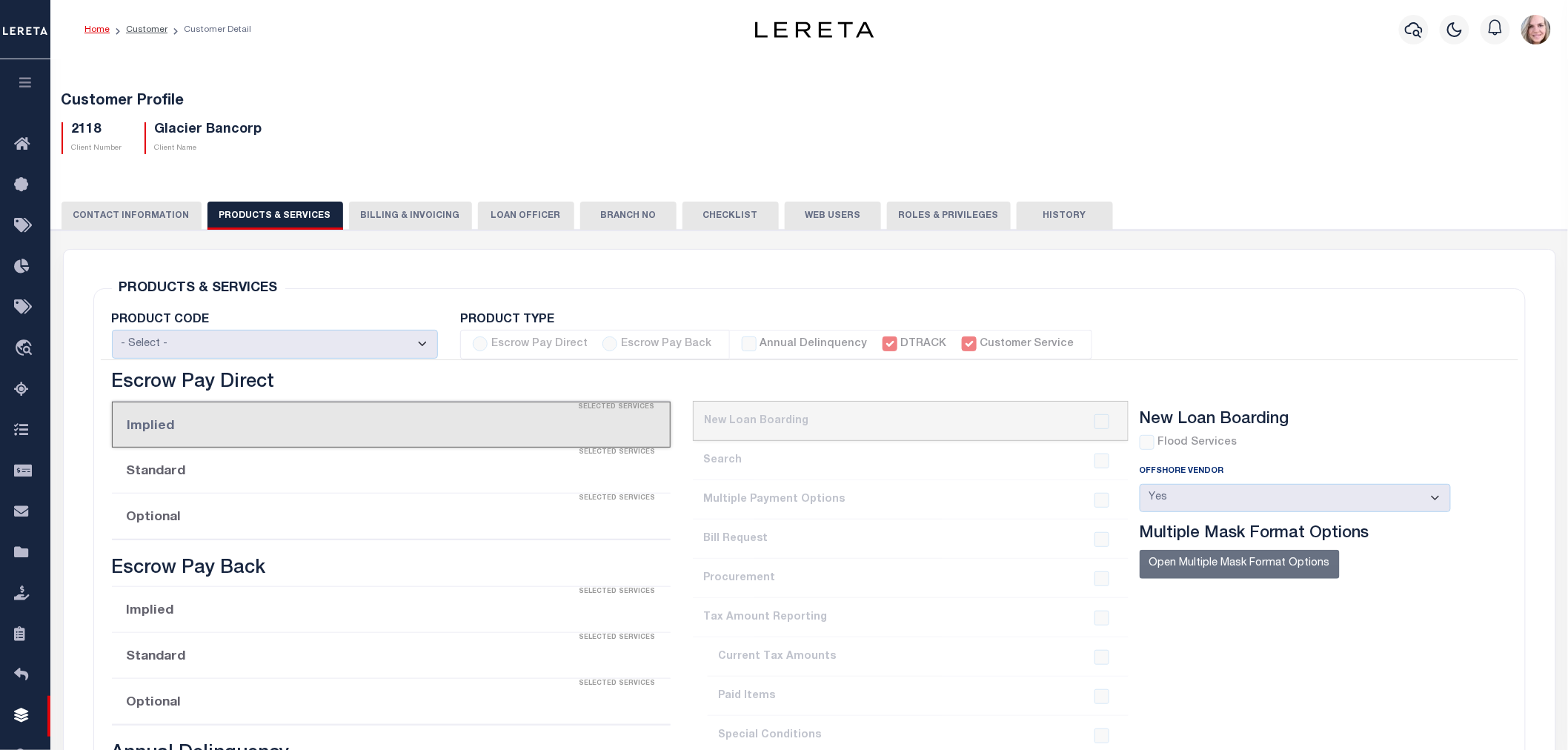
select select "STX"
radio input "true"
checkbox input "true"
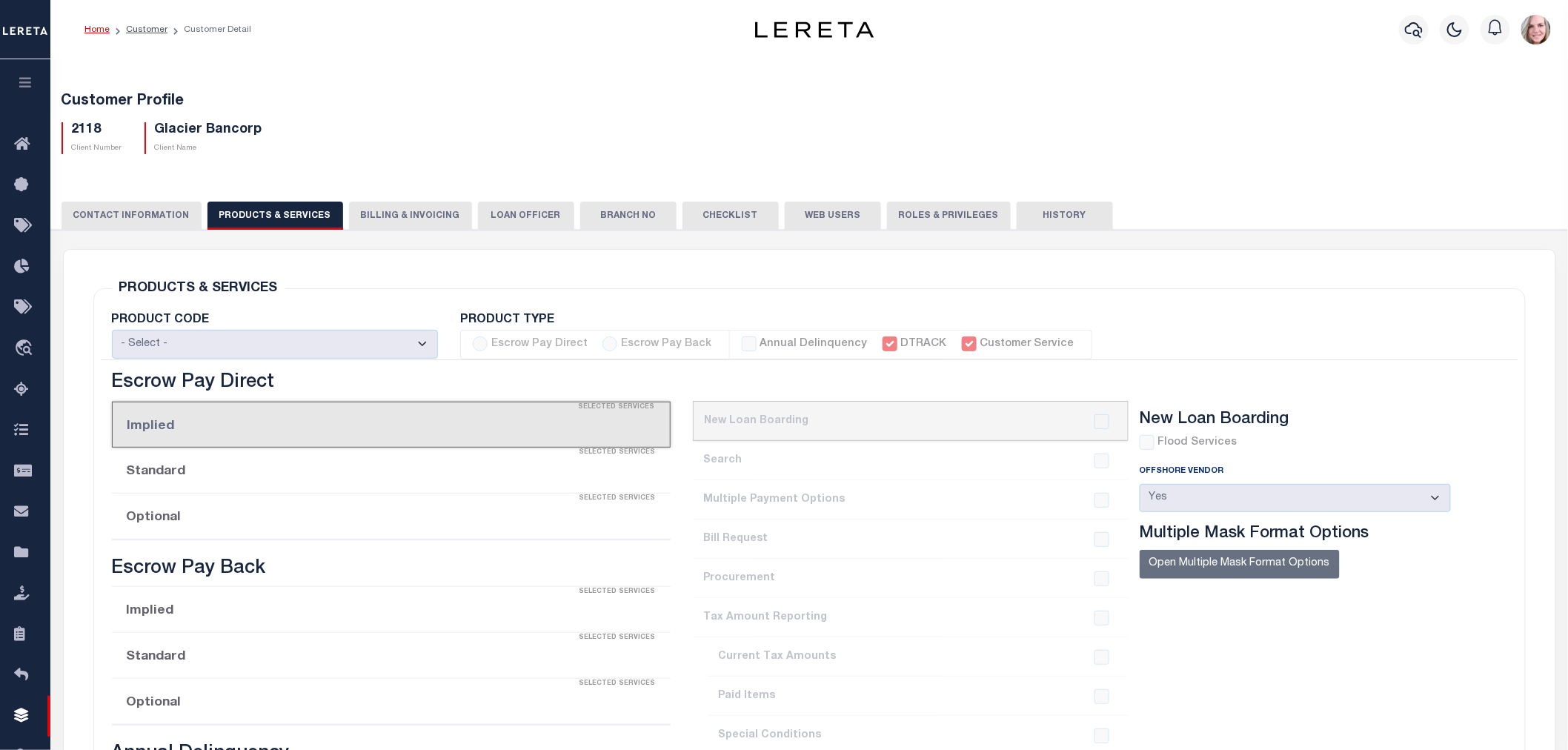
checkbox input "true"
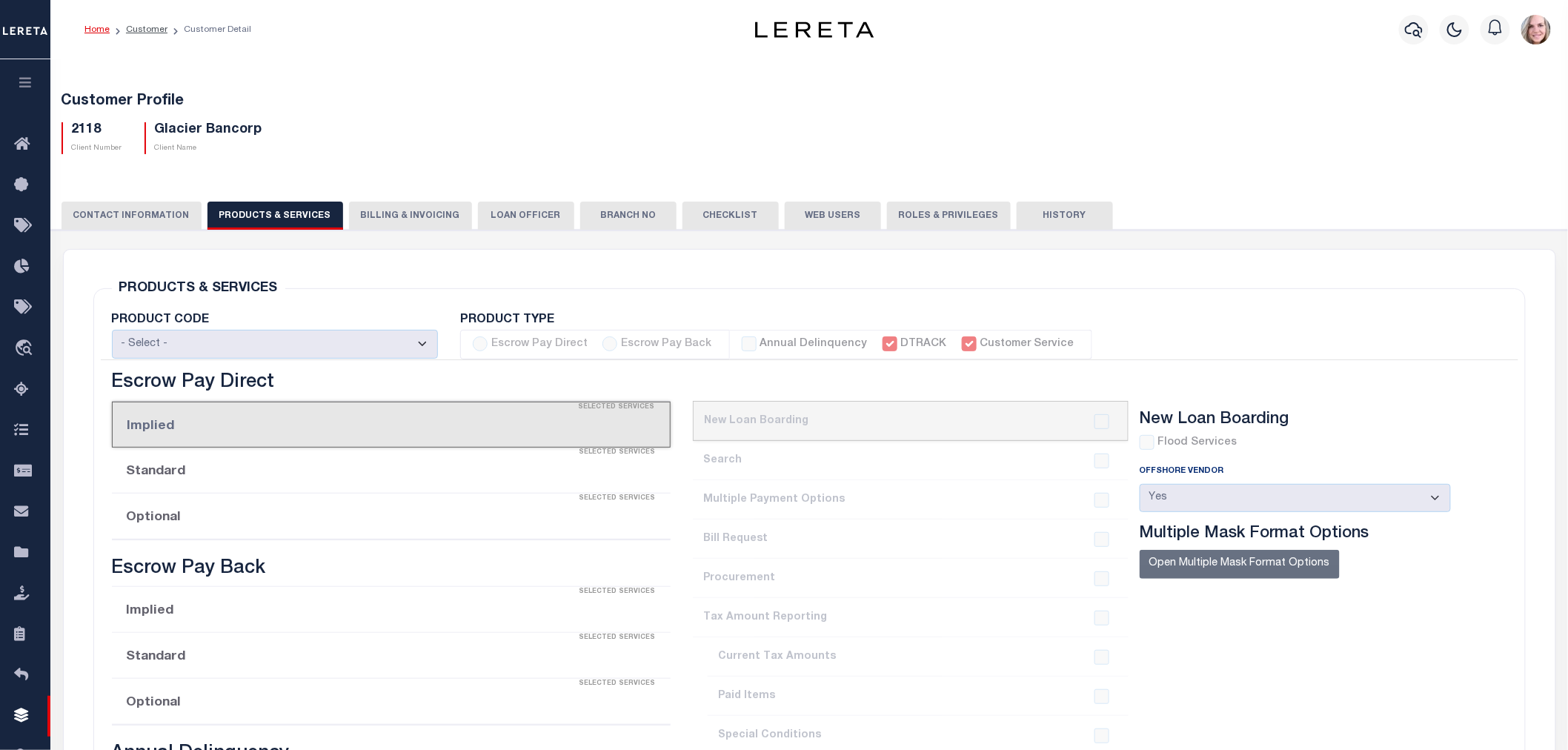
checkbox input "true"
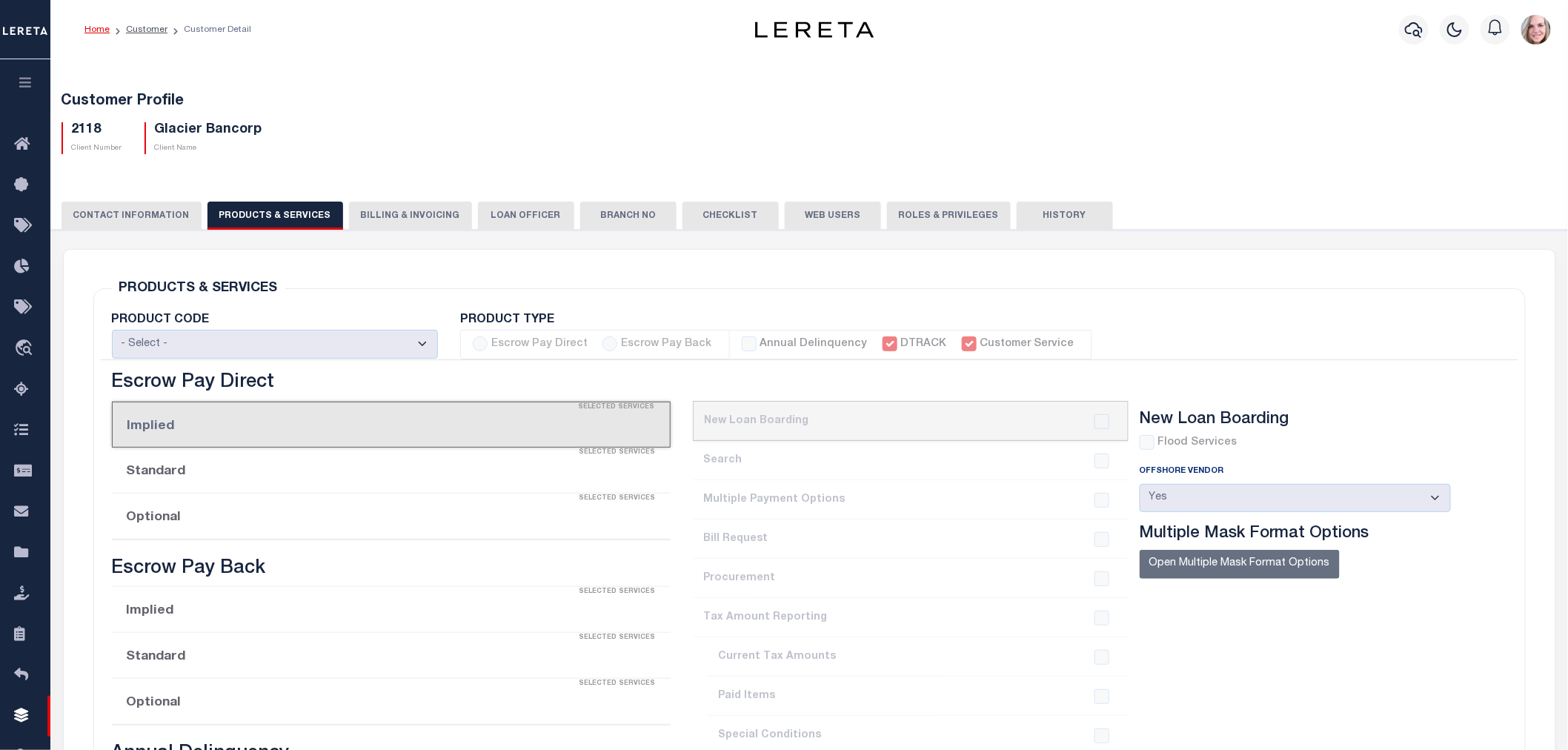
checkbox input "true"
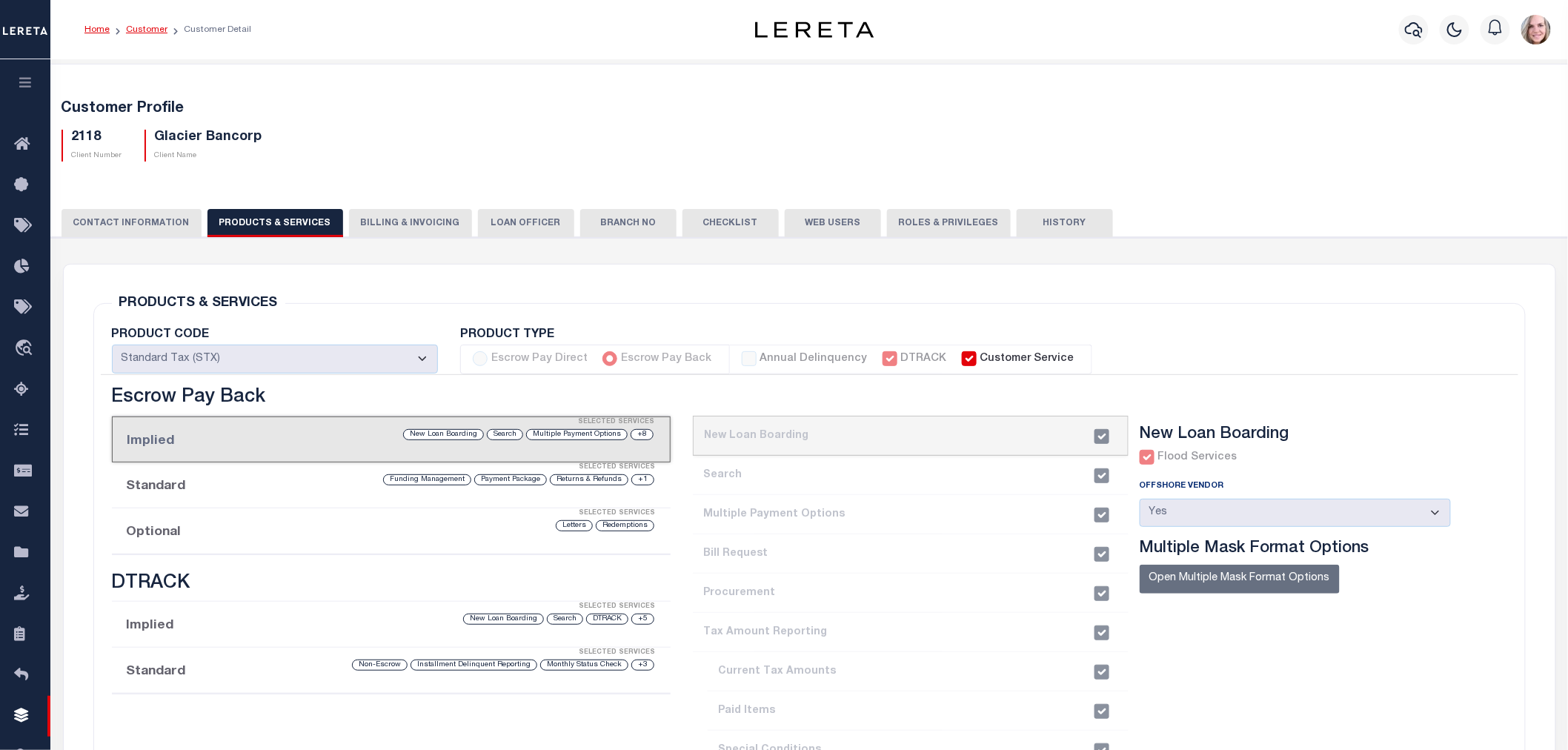
click at [158, 28] on link "Customer" at bounding box center [147, 30] width 42 height 9
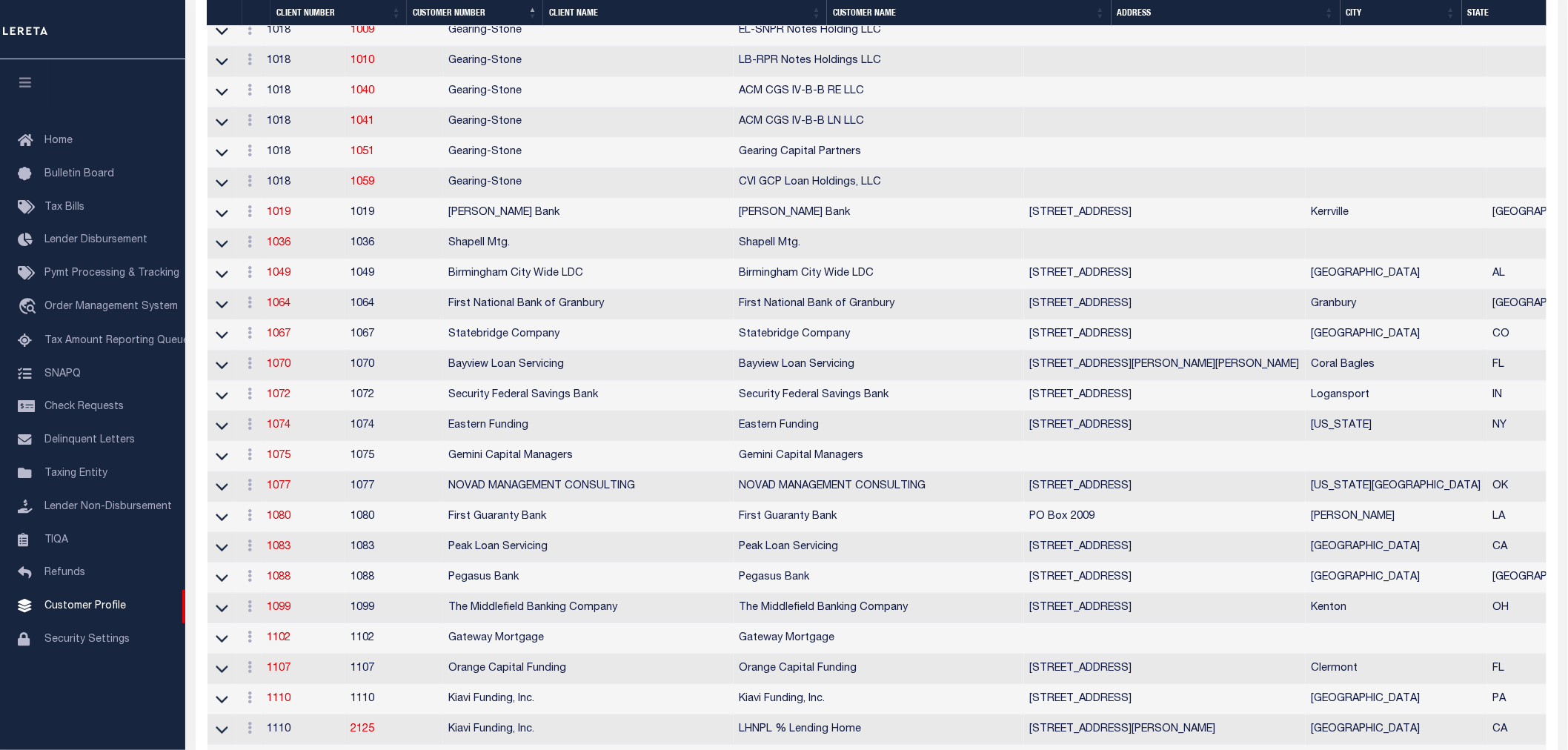
scroll to position [929, 0]
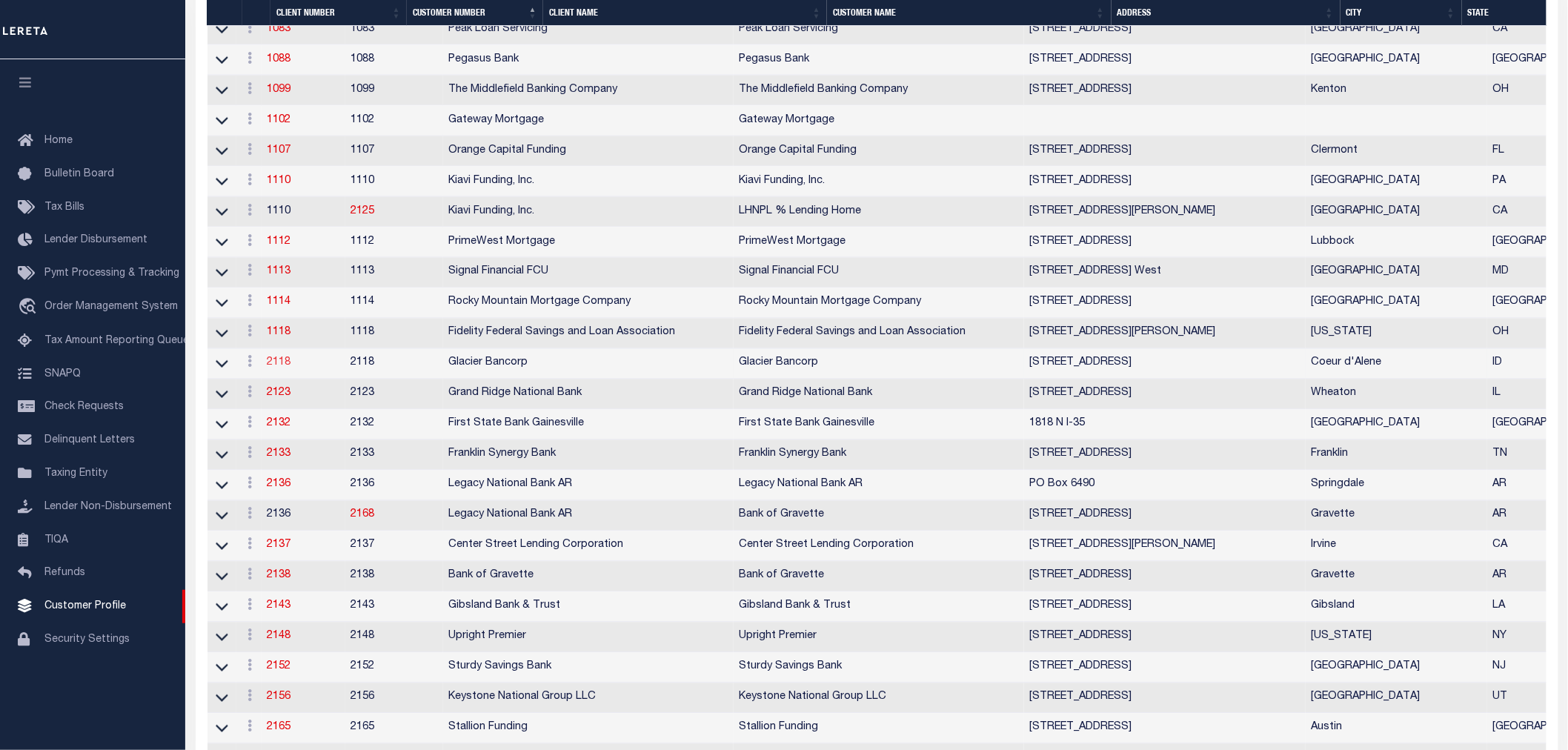
drag, startPoint x: 286, startPoint y: 374, endPoint x: 298, endPoint y: 374, distance: 12.0
click at [286, 368] on link "2118" at bounding box center [279, 363] width 24 height 10
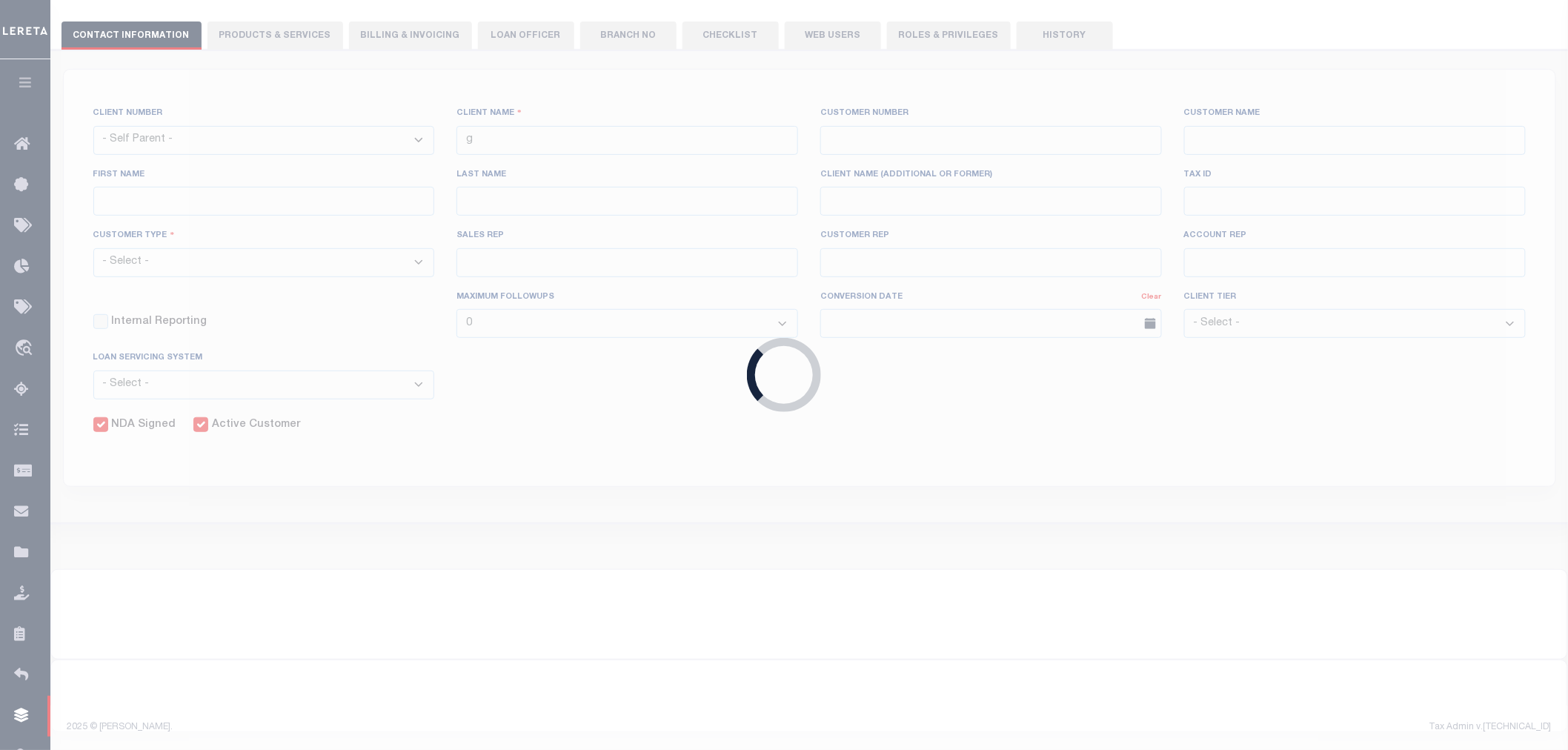
select select
type input "Glacier Bancorp"
type input "2118"
type input "Glacier Bancorp"
type input "[PERSON_NAME]"
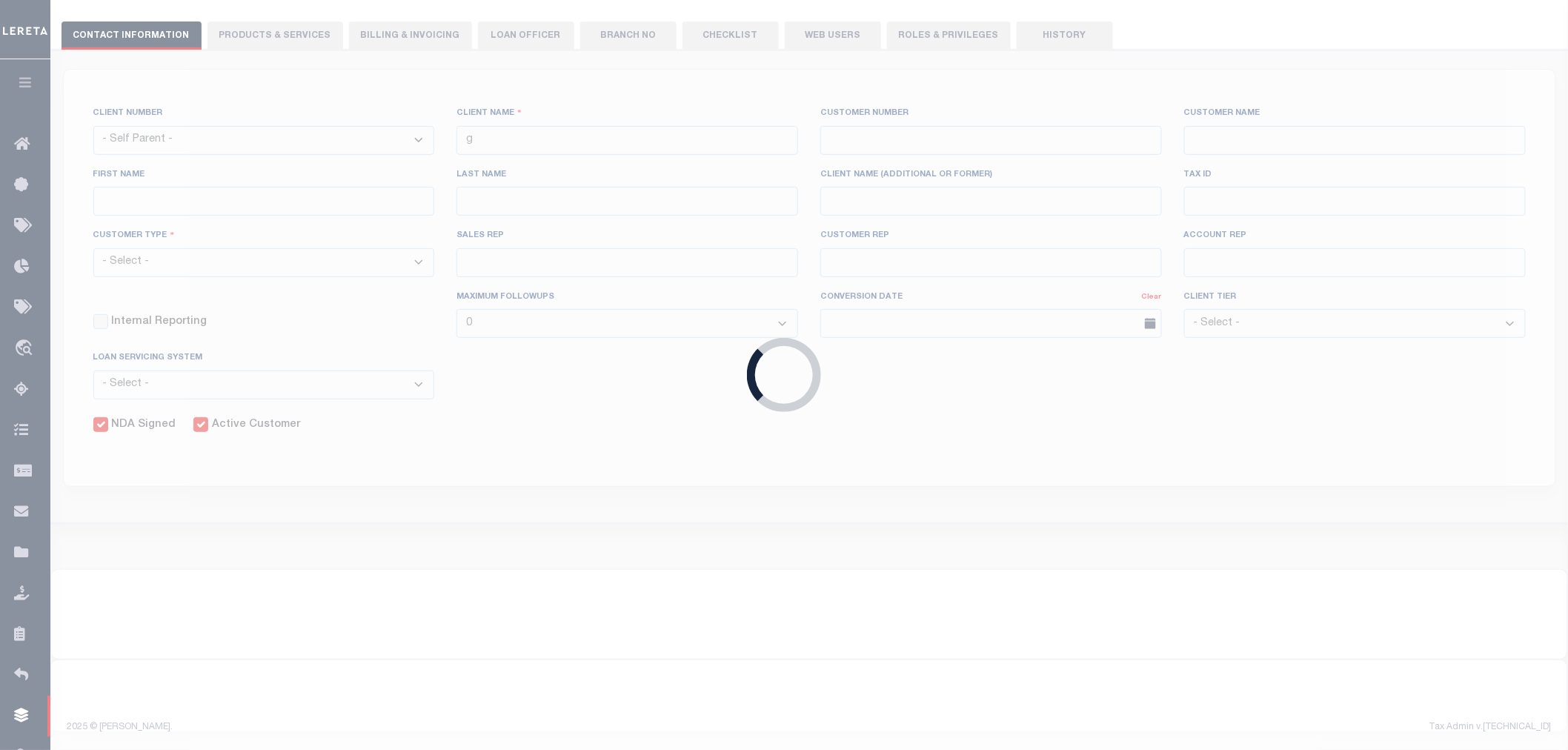
type input "[PERSON_NAME]"
select select "Residential"
type input "[PERSON_NAME]"
select select "JHS"
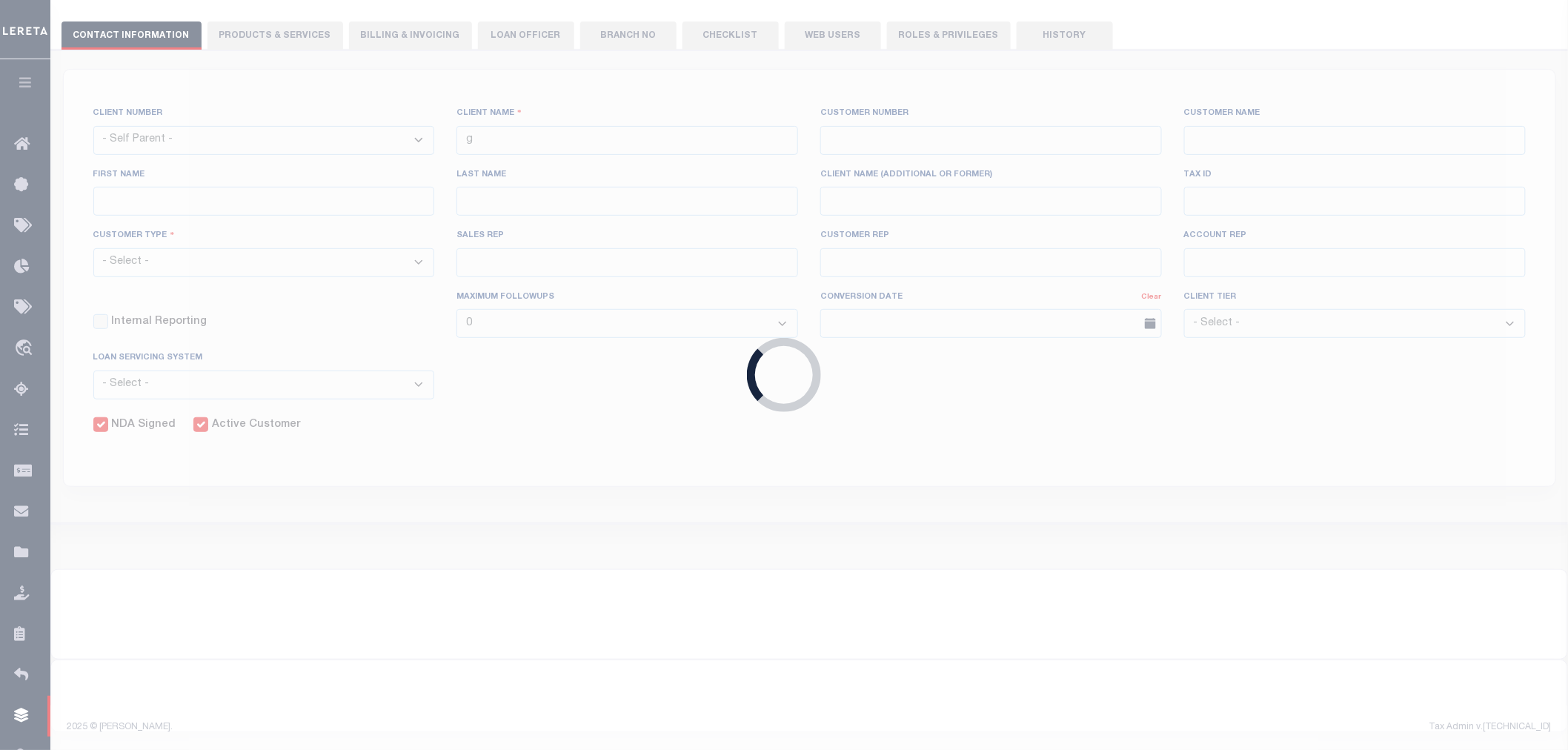
checkbox input "true"
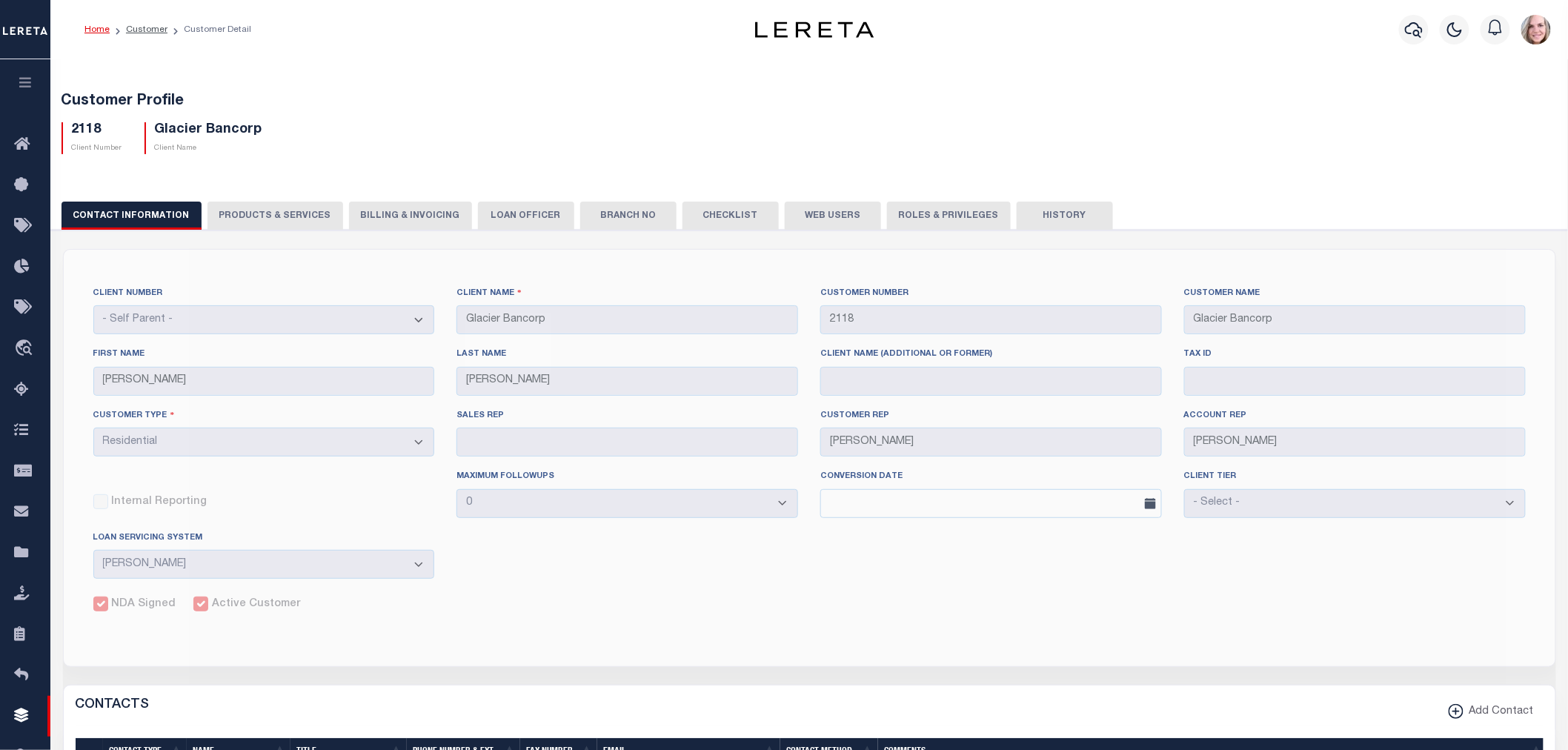
click at [697, 613] on div "CLIENT NUMBER - Self Parent - 1011 1012 1013 1014 1016 1017 1018 1019 1035 1036…" at bounding box center [809, 737] width 1493 height 976
click at [809, 202] on button "Web Users" at bounding box center [832, 215] width 96 height 28
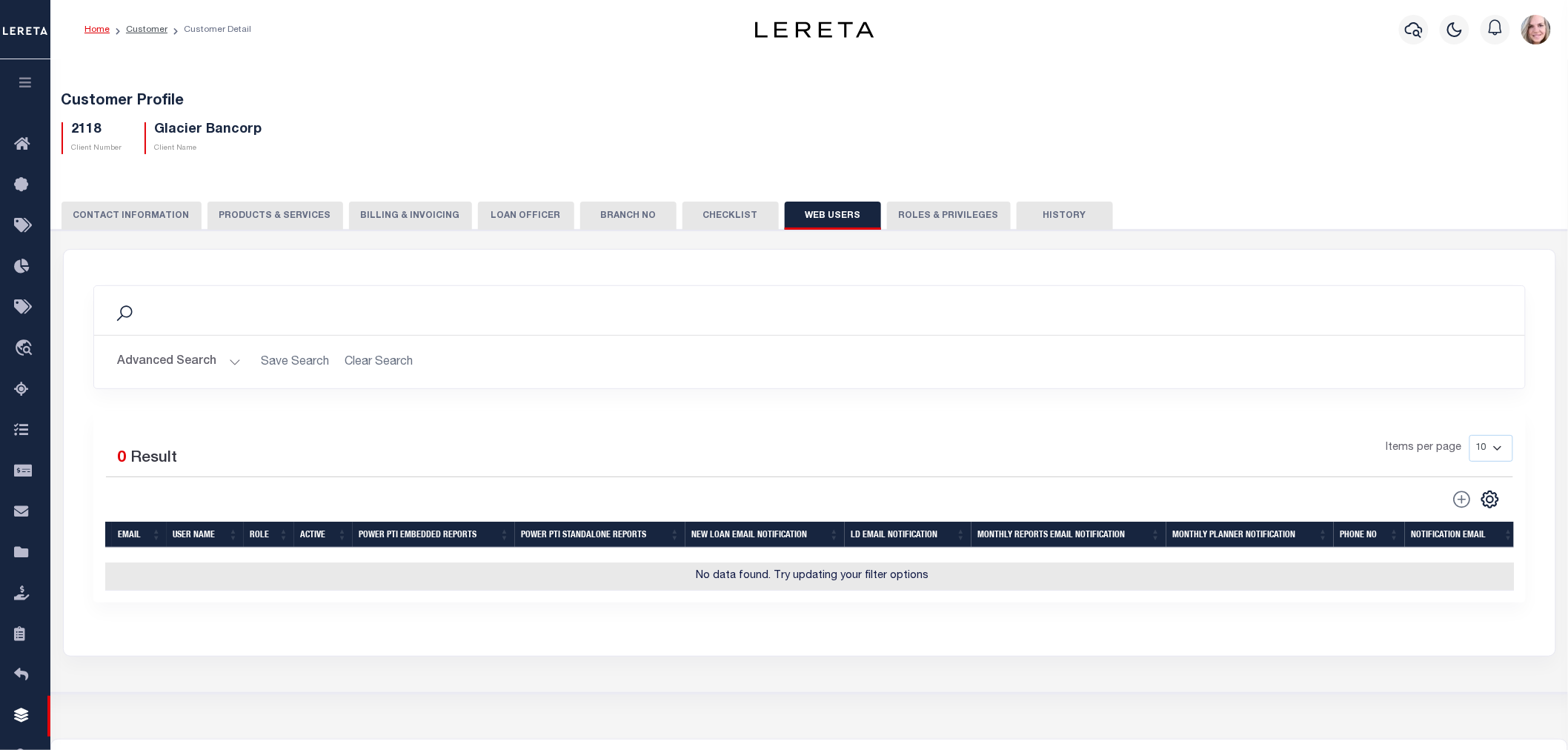
click at [809, 221] on button "Web Users" at bounding box center [832, 215] width 96 height 28
click at [165, 356] on button "Advanced Search" at bounding box center [179, 362] width 123 height 29
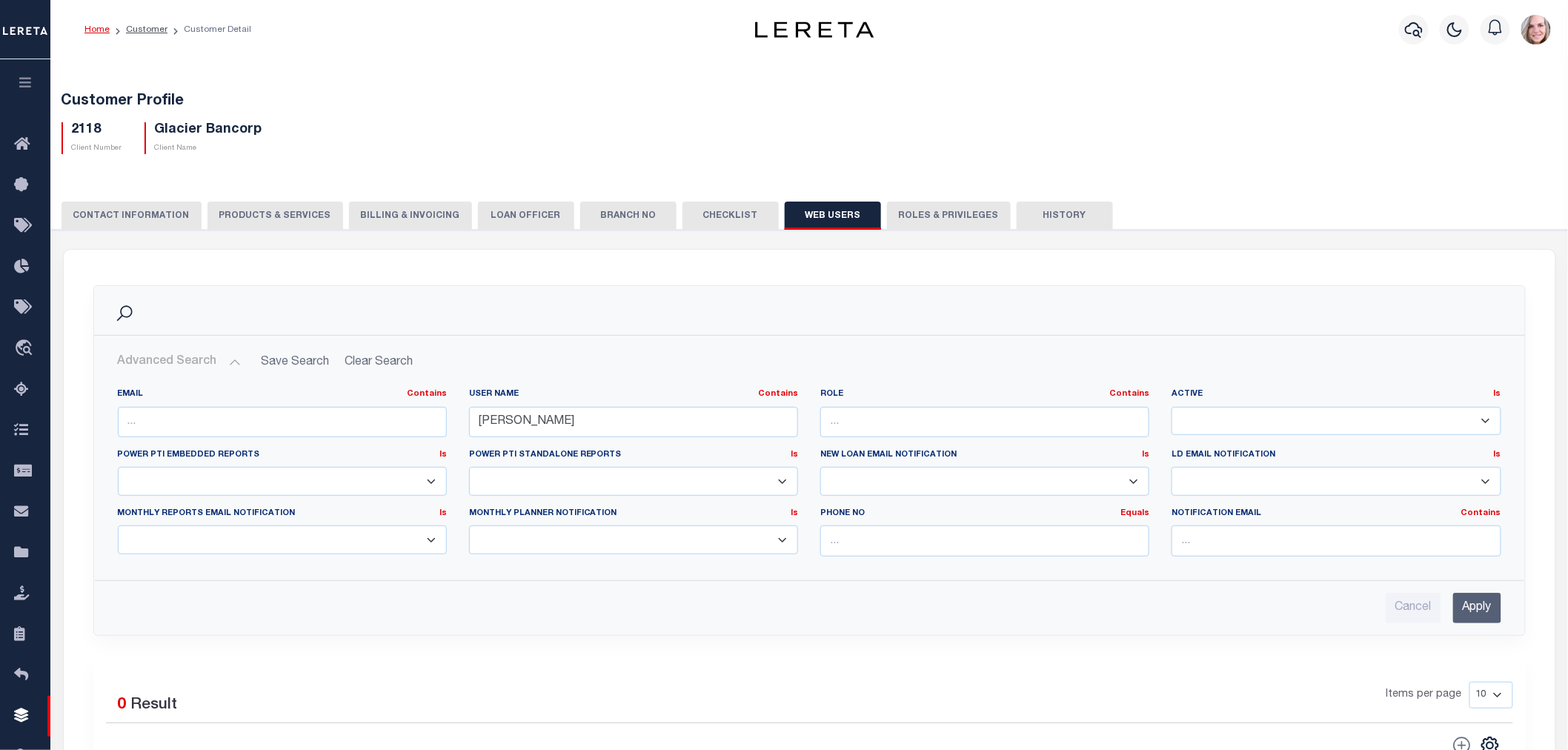
click at [165, 356] on button "Advanced Search" at bounding box center [179, 362] width 123 height 29
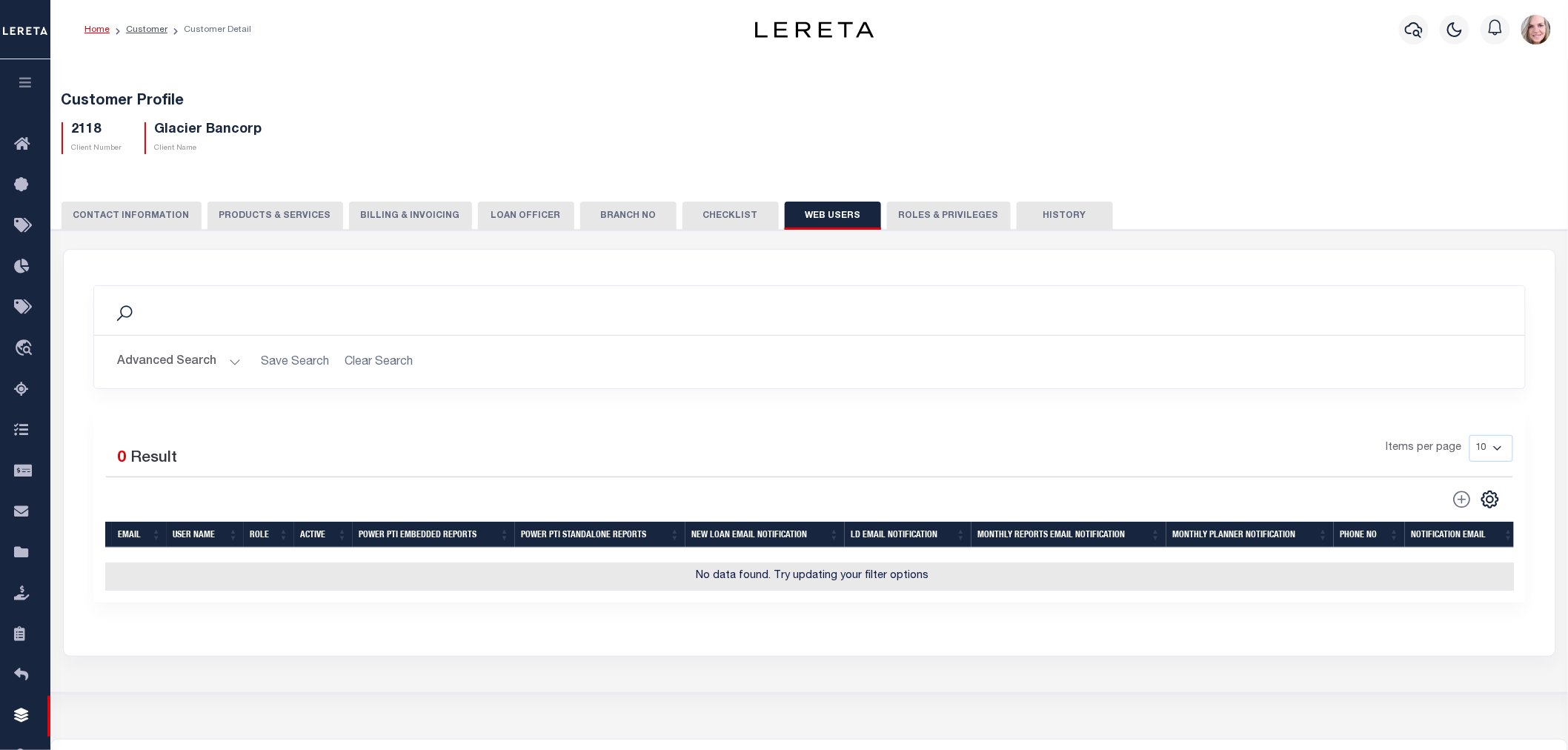
click at [927, 220] on button "Roles & Privileges" at bounding box center [948, 215] width 124 height 28
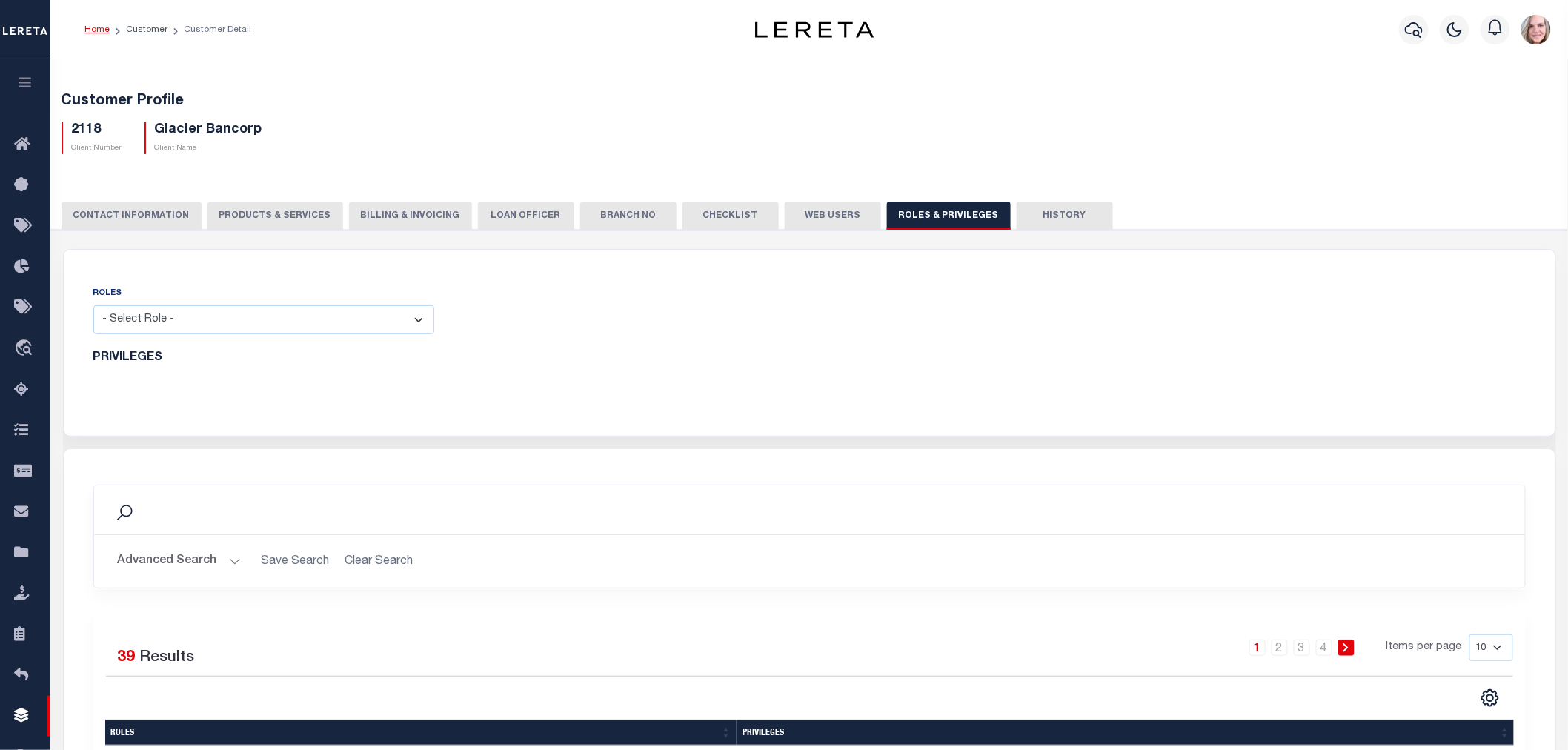
click at [809, 217] on button "Web Users" at bounding box center [832, 215] width 96 height 28
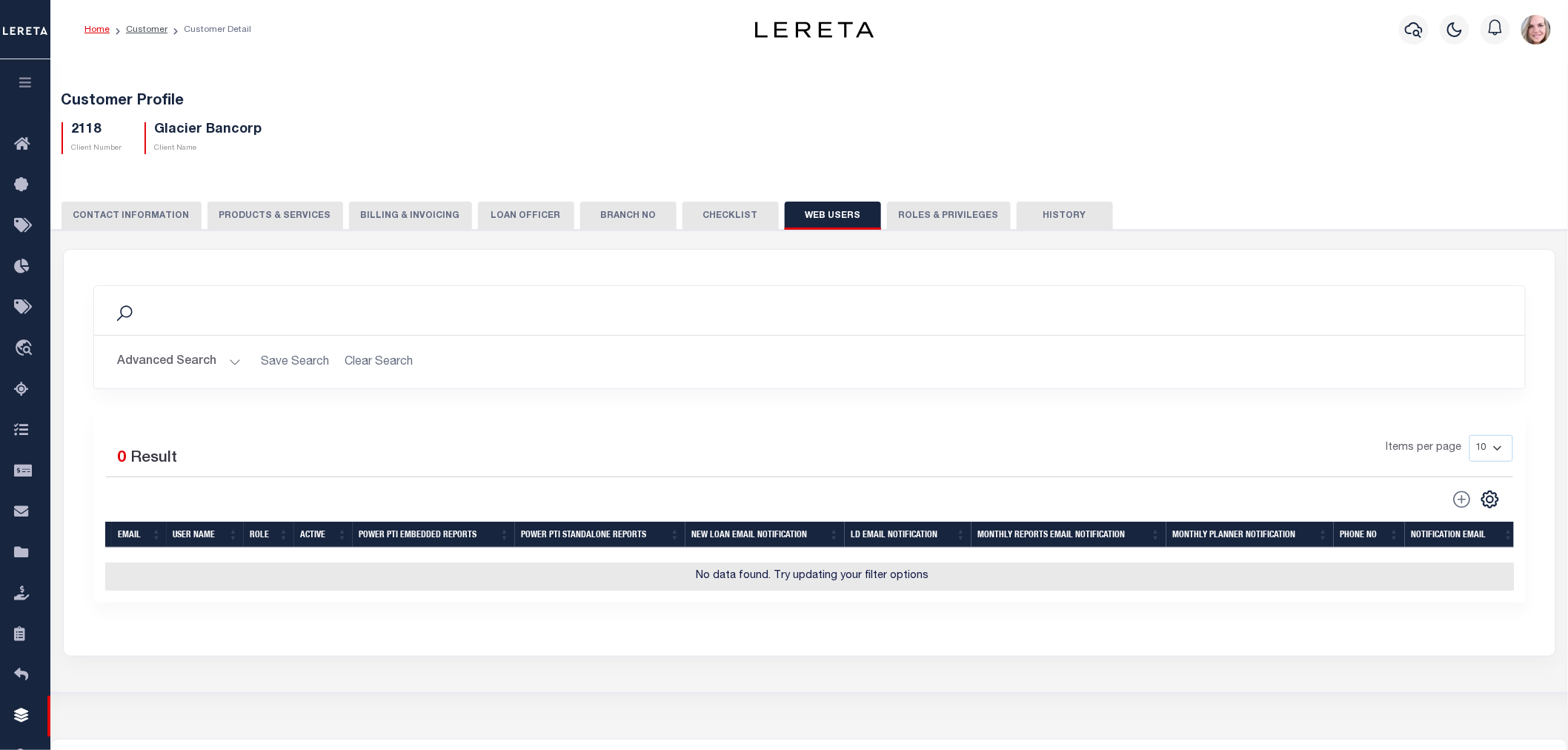
click at [683, 211] on button "Checklist" at bounding box center [730, 215] width 96 height 28
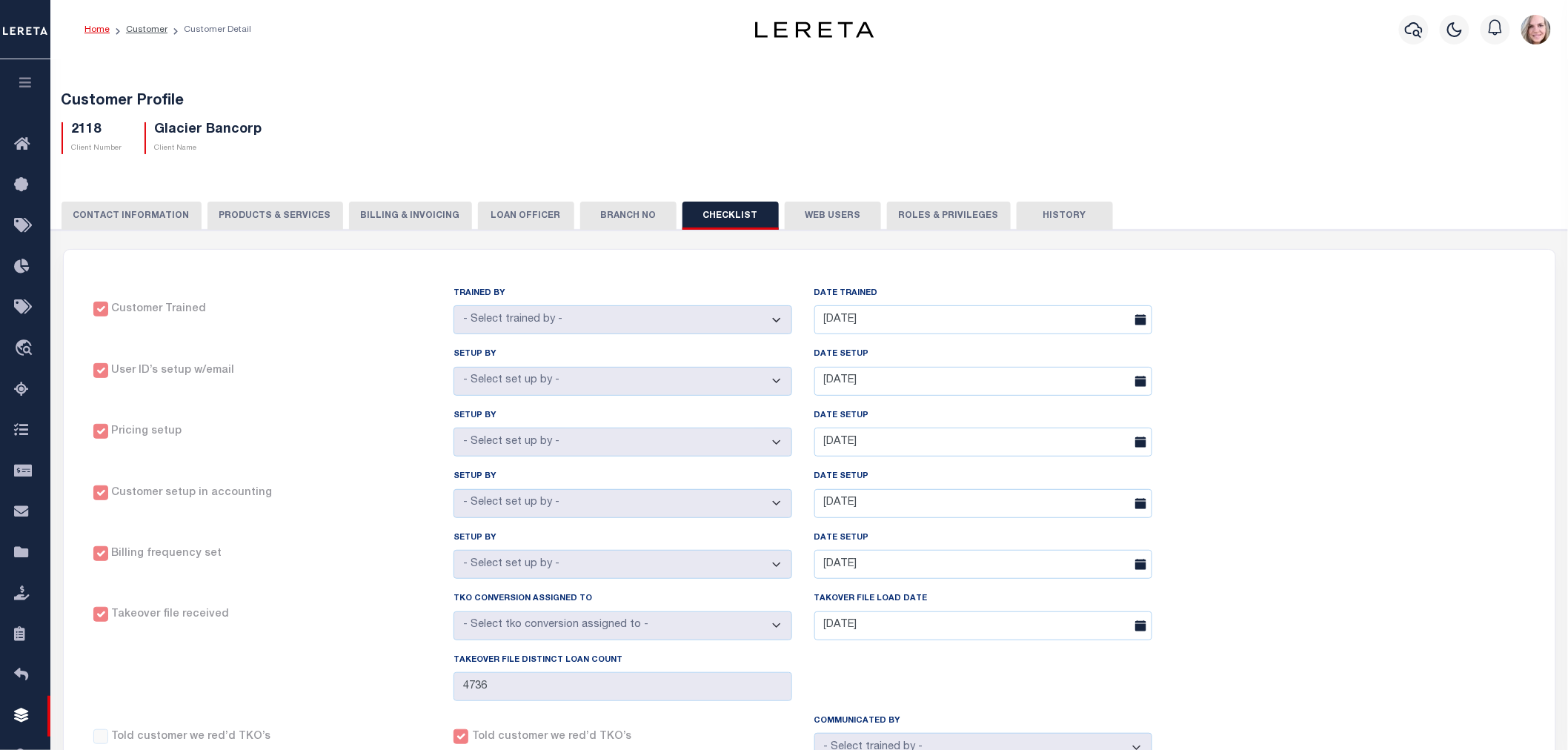
click at [819, 213] on button "Web Users" at bounding box center [832, 215] width 96 height 28
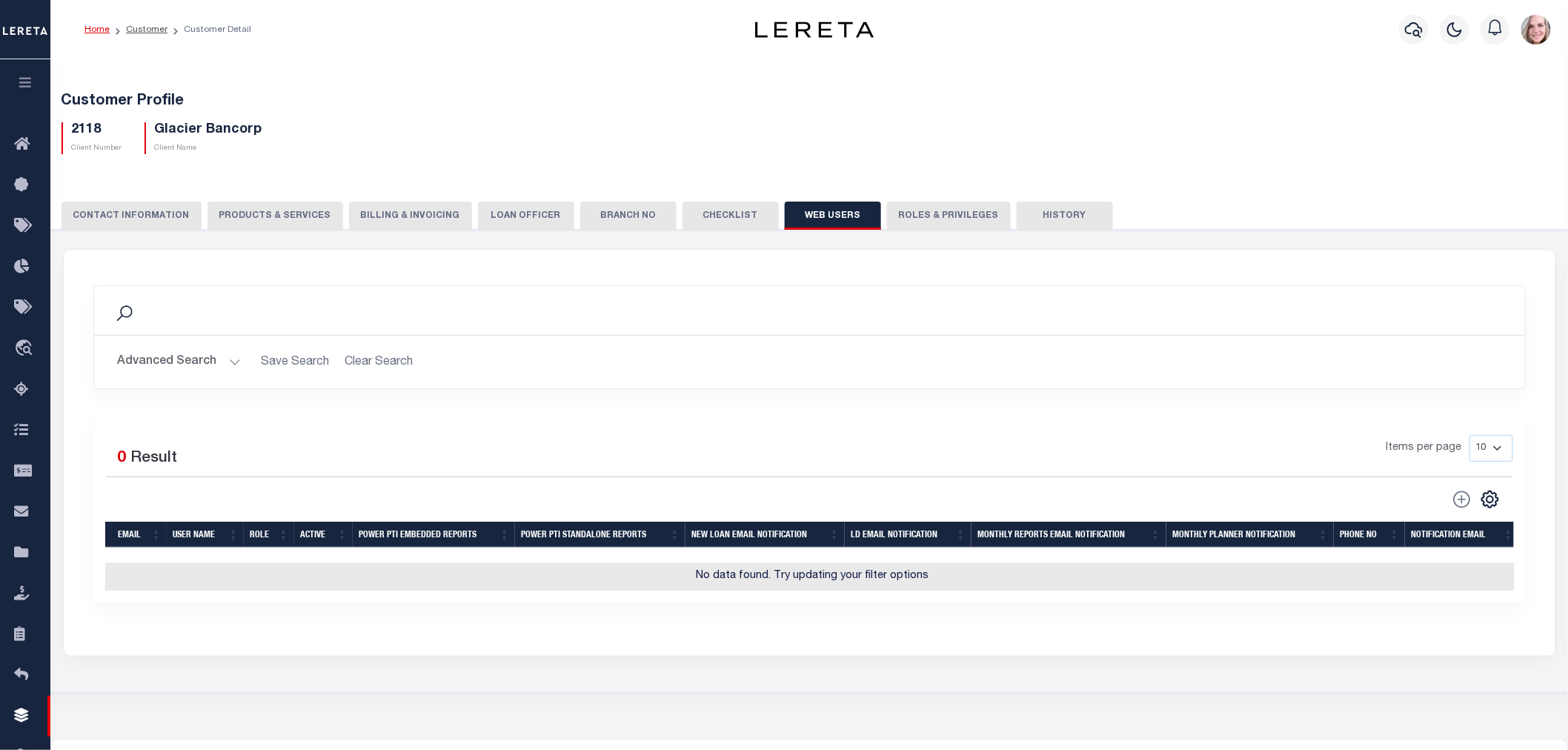
click at [186, 363] on button "Advanced Search" at bounding box center [179, 362] width 123 height 29
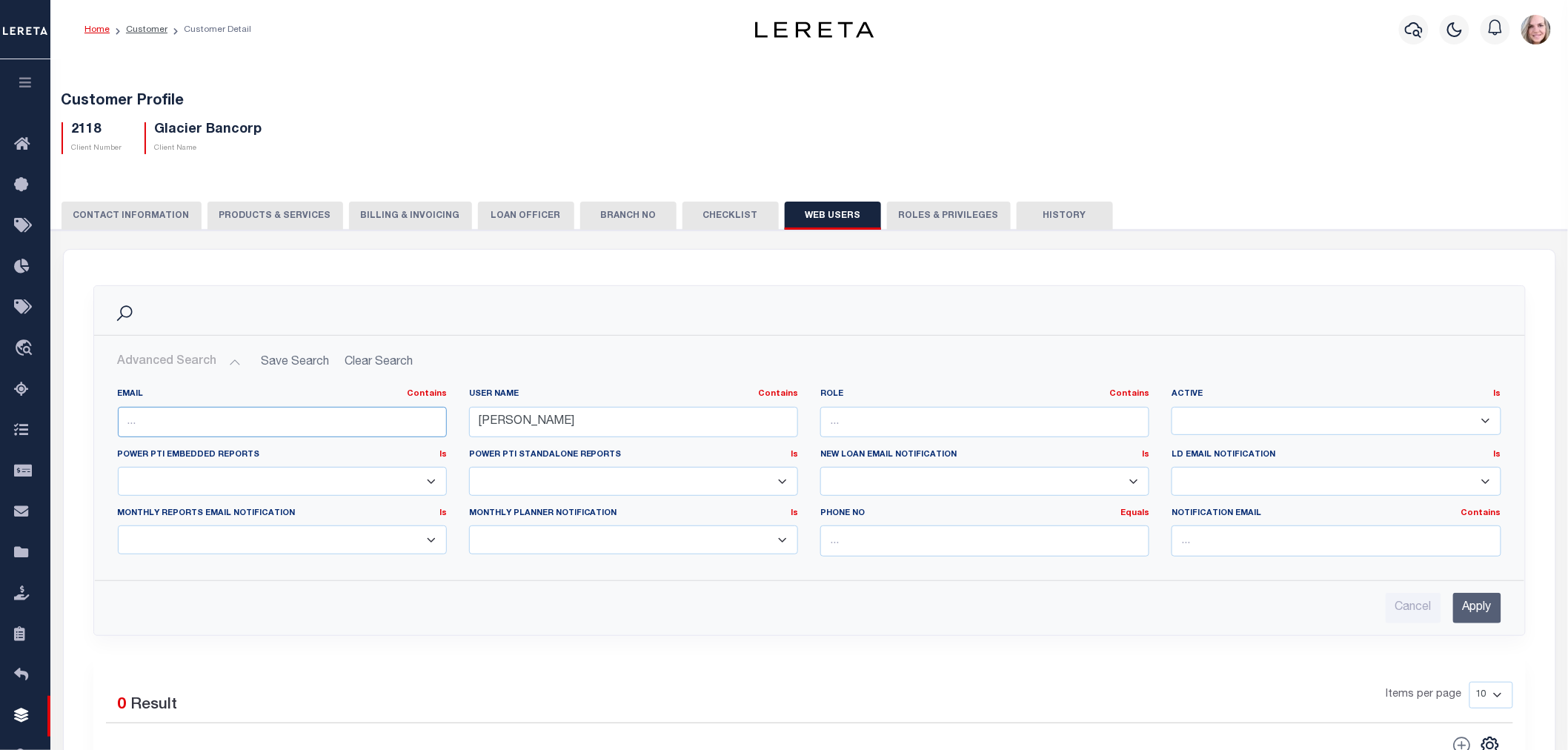
click at [205, 418] on input "text" at bounding box center [282, 422] width 329 height 31
click at [596, 420] on input "[PERSON_NAME]" at bounding box center [633, 422] width 329 height 31
click at [598, 418] on input "[PERSON_NAME]" at bounding box center [633, 422] width 329 height 31
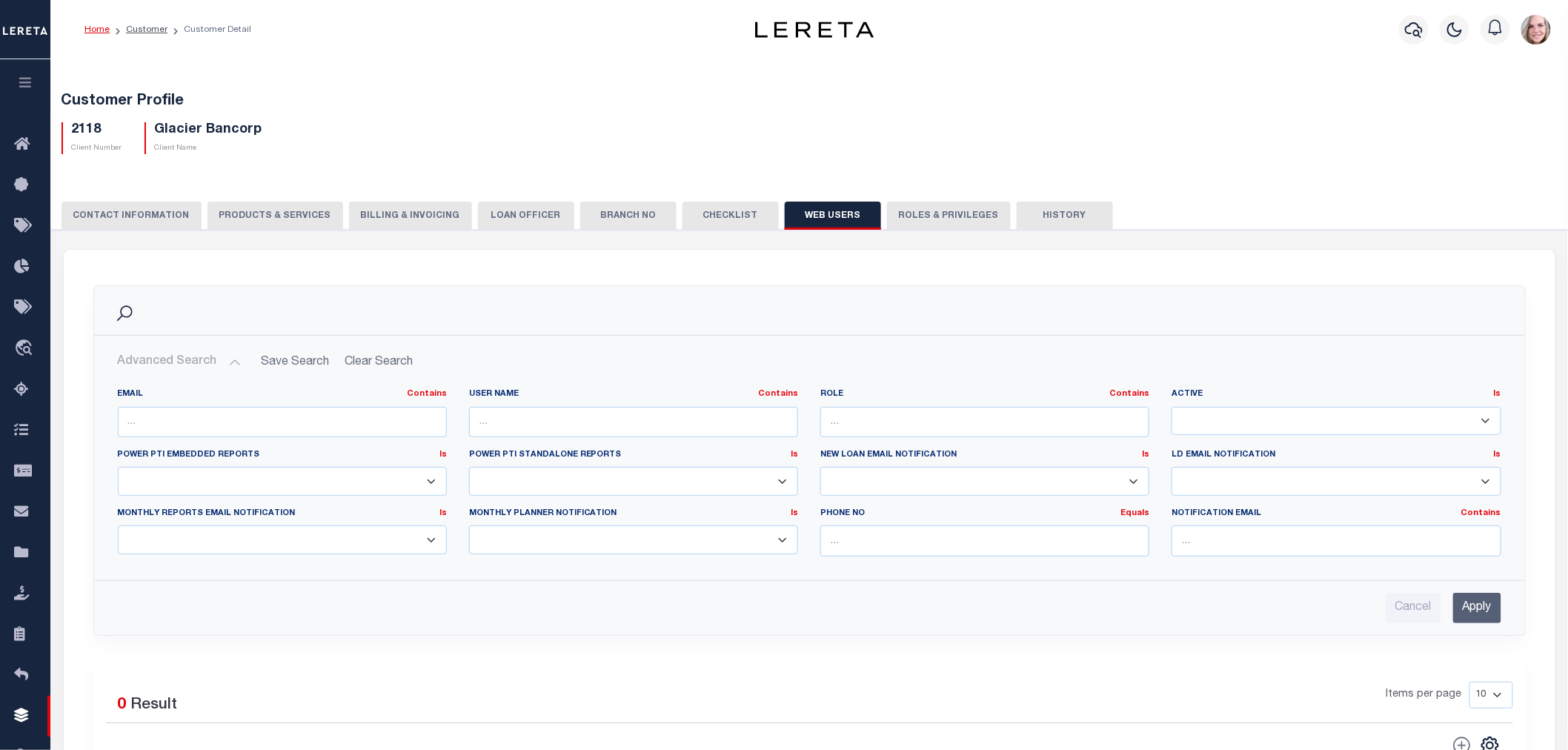
click at [1479, 606] on input "Apply" at bounding box center [1477, 608] width 48 height 31
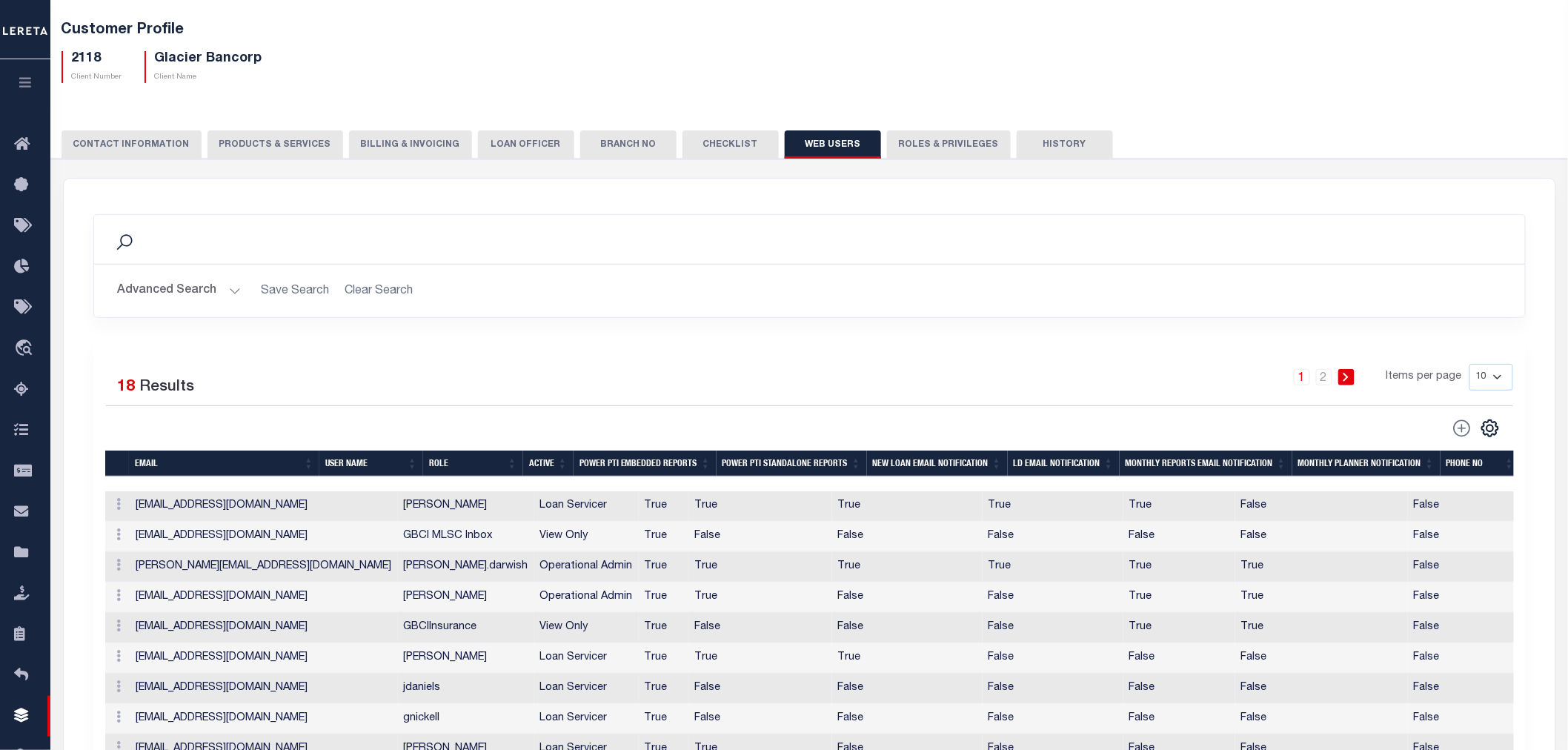
scroll to position [164, 0]
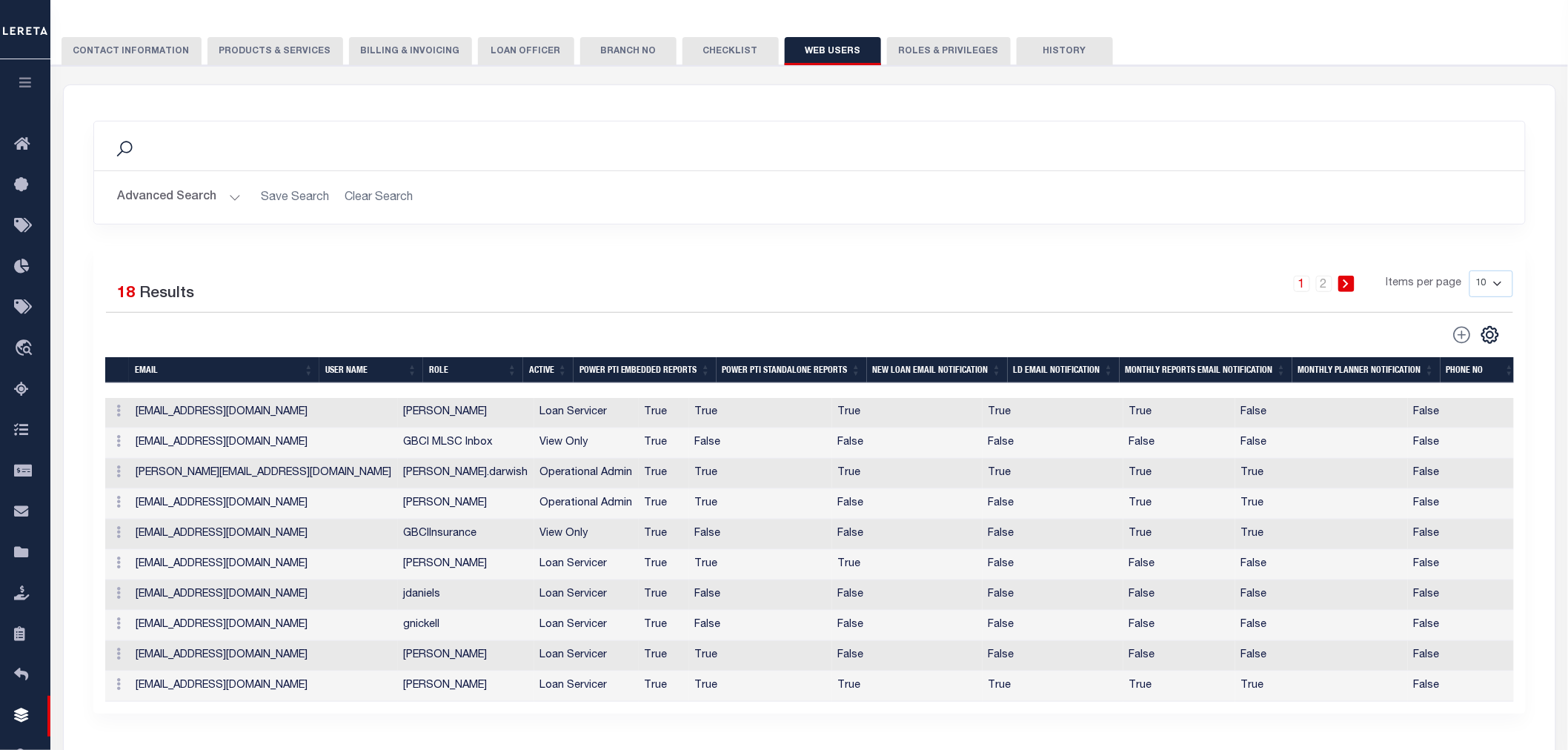
click at [184, 380] on th "EMAIL" at bounding box center [224, 370] width 191 height 26
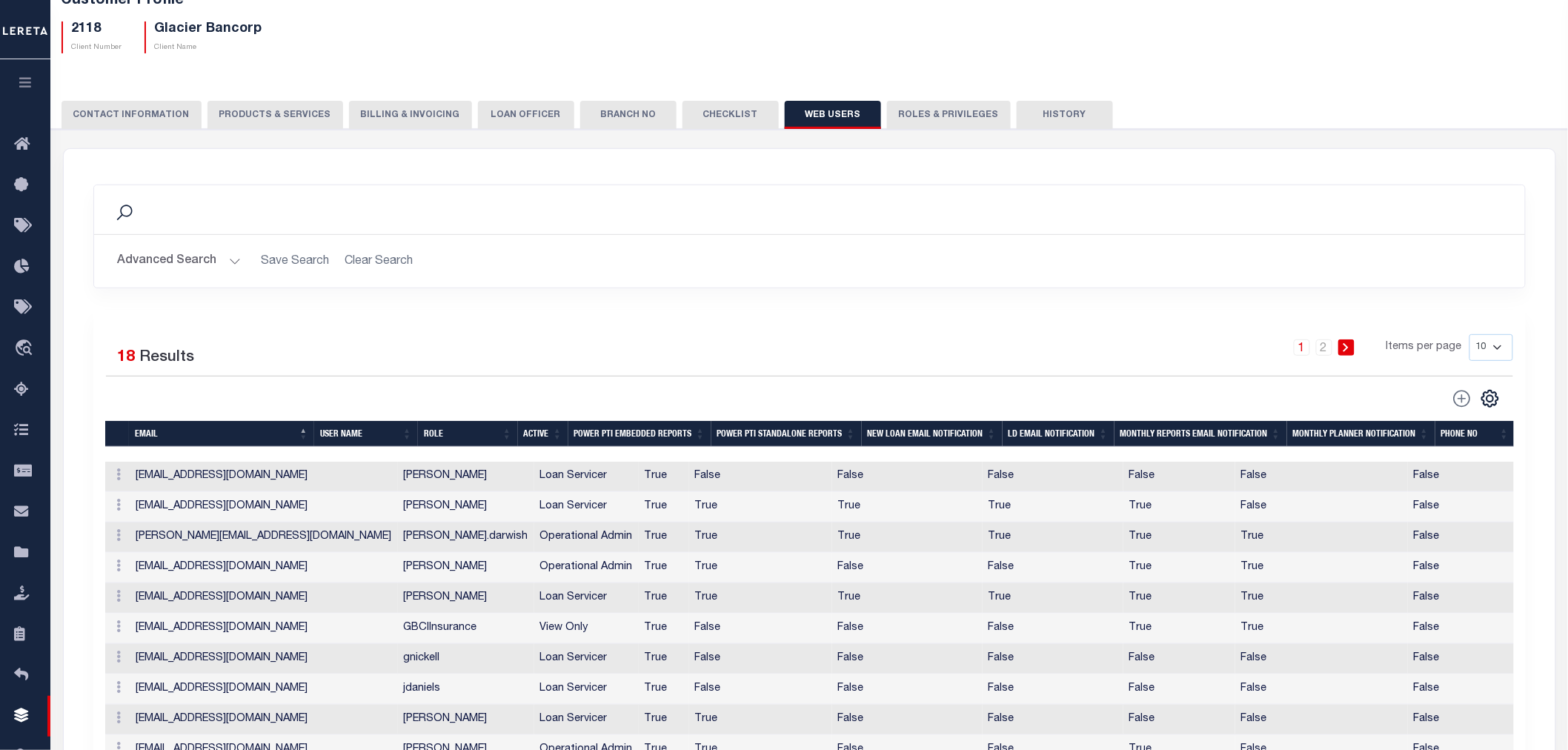
scroll to position [0, 0]
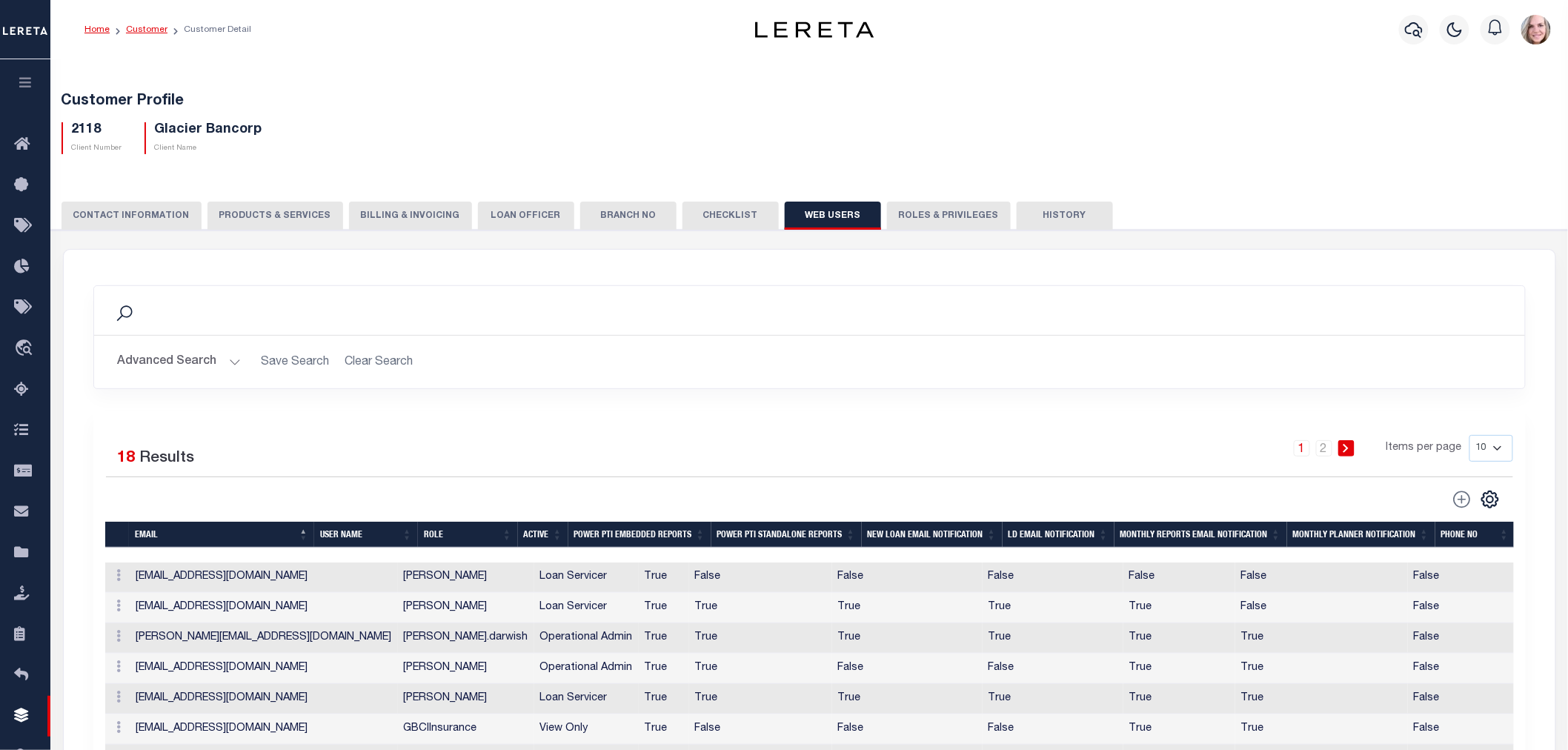
click at [135, 26] on link "Customer" at bounding box center [147, 30] width 42 height 9
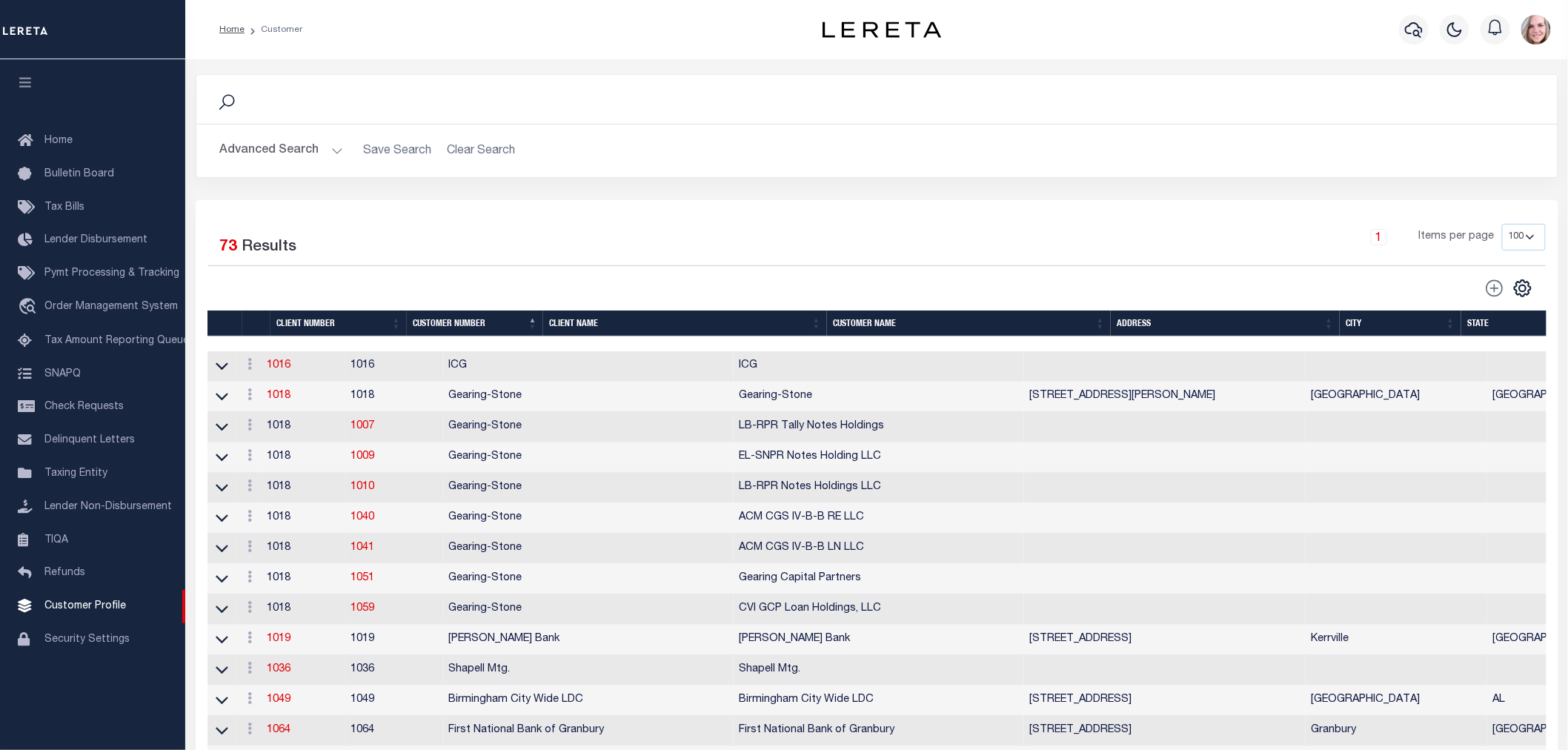
click at [284, 151] on button "Advanced Search" at bounding box center [281, 151] width 123 height 29
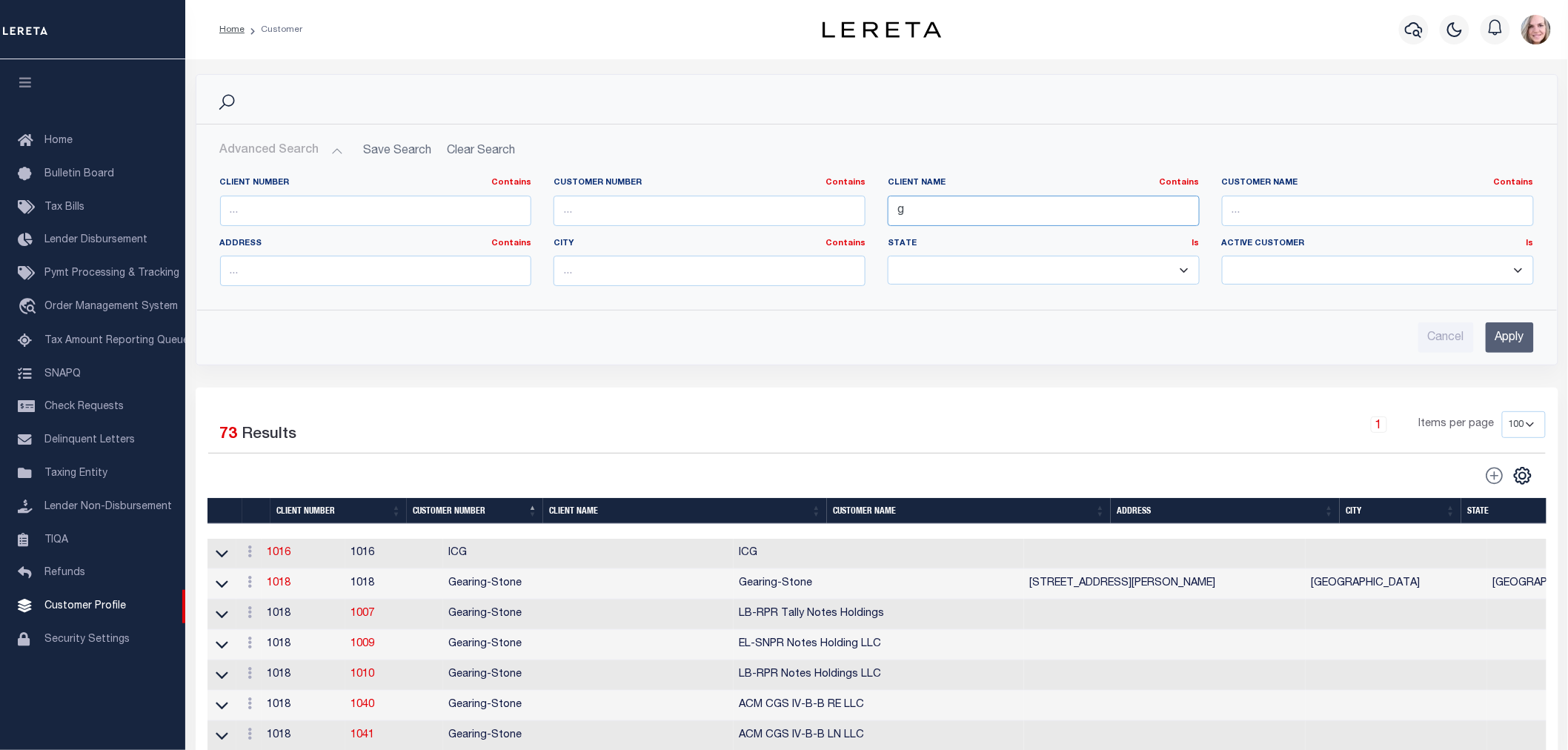
click at [978, 217] on input "g" at bounding box center [1044, 211] width 312 height 31
